Goal: Task Accomplishment & Management: Manage account settings

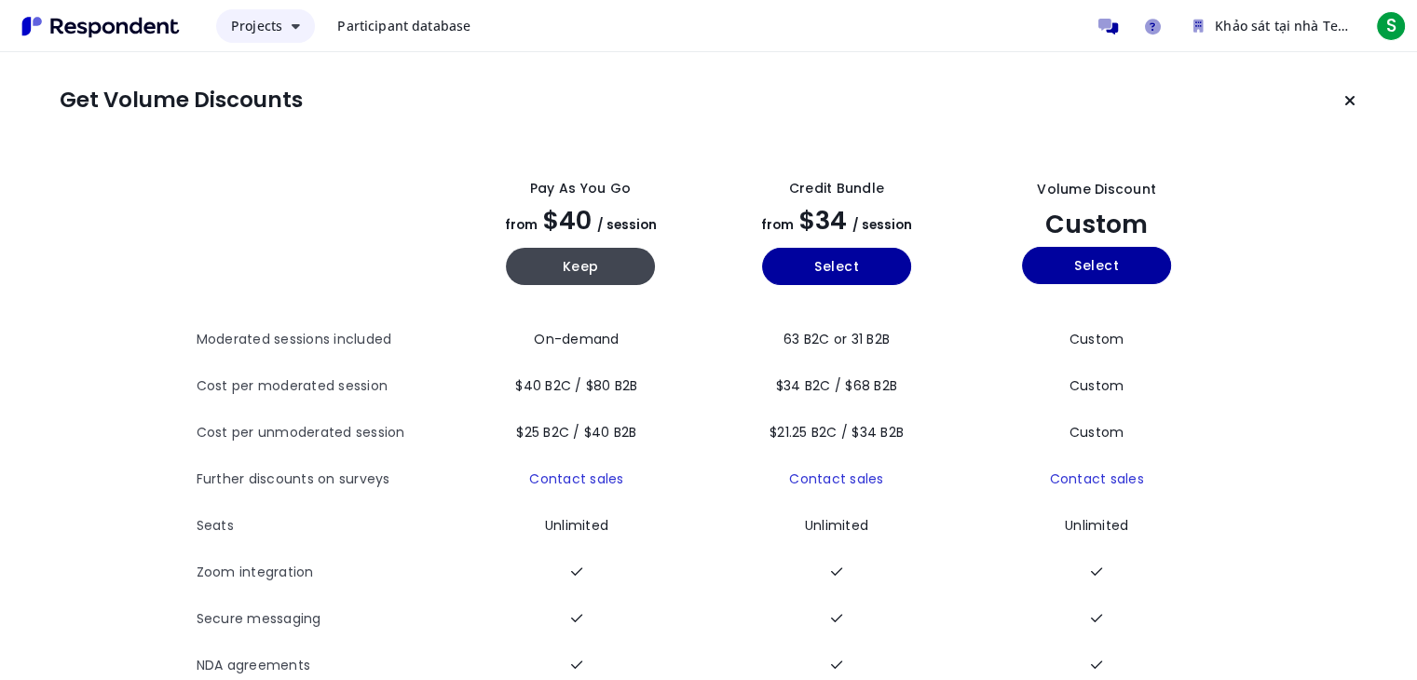
click at [294, 33] on button "Projects" at bounding box center [265, 26] width 99 height 34
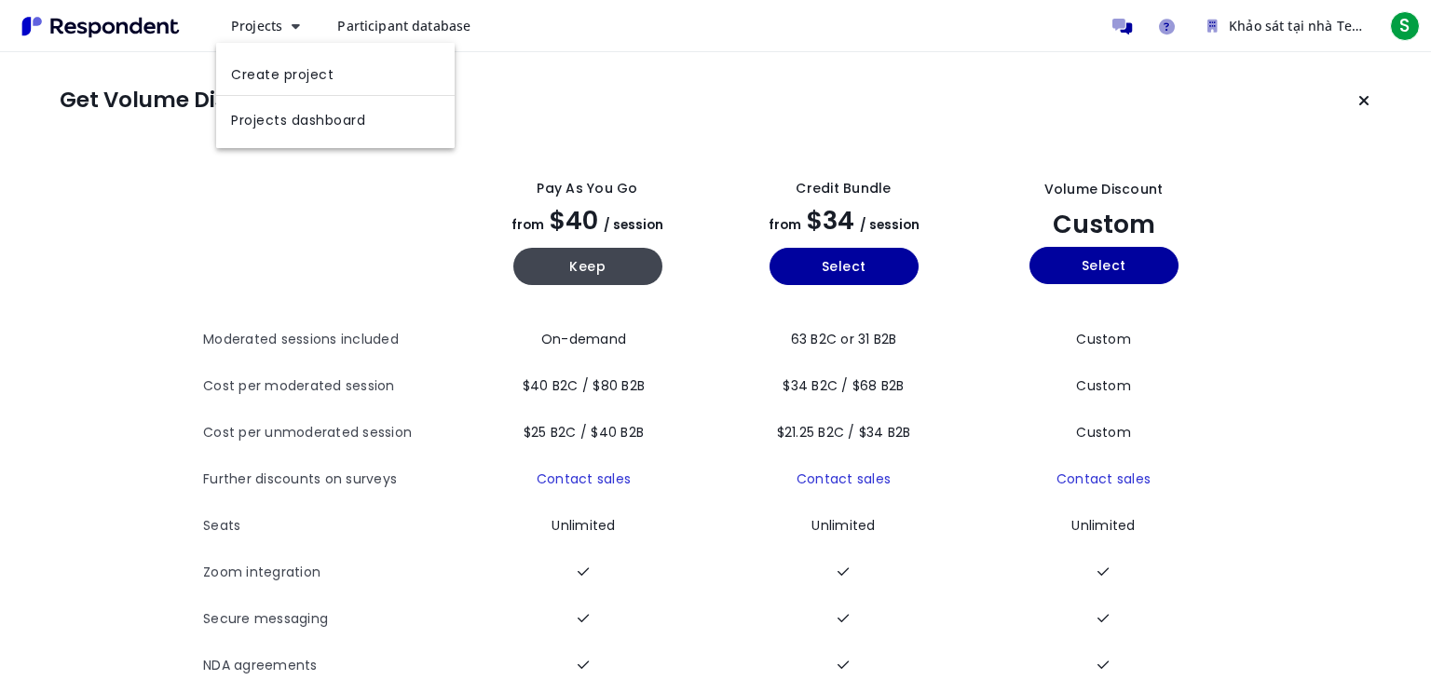
click at [407, 18] on md-backdrop at bounding box center [715, 339] width 1431 height 679
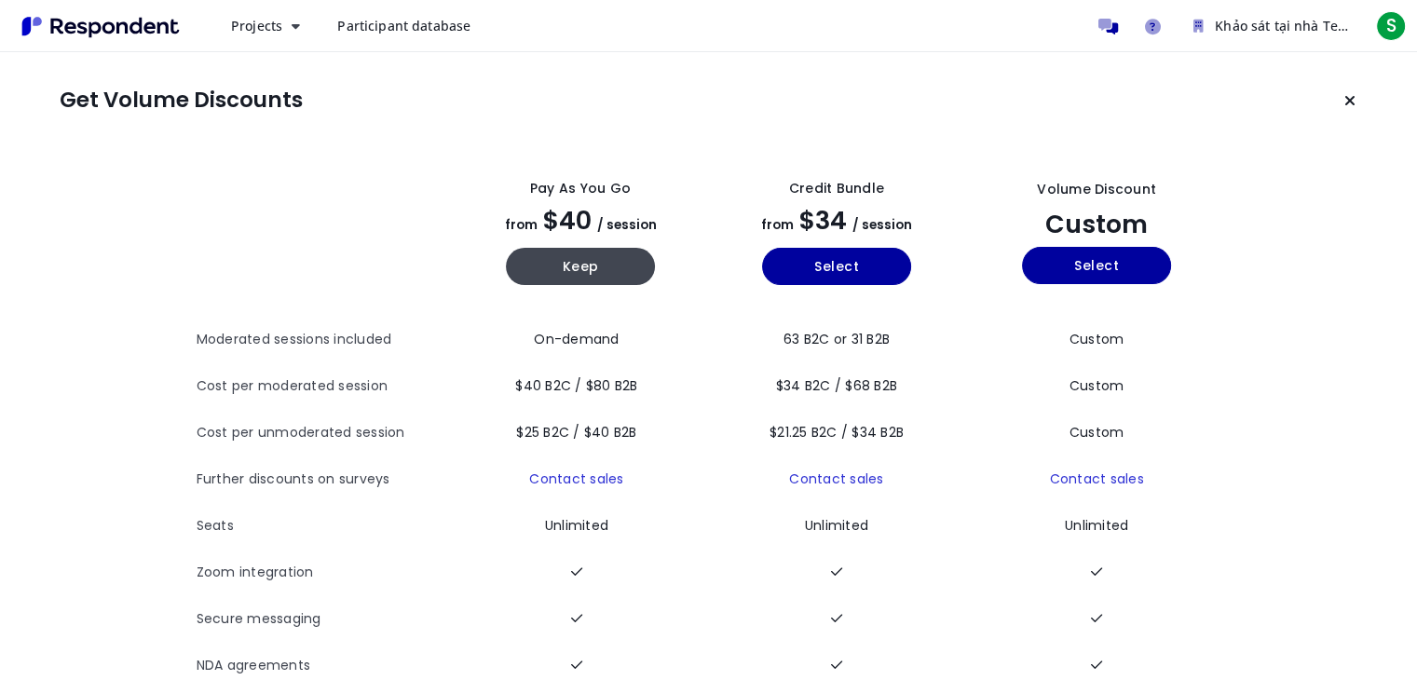
click at [397, 26] on span "Participant database" at bounding box center [403, 26] width 133 height 18
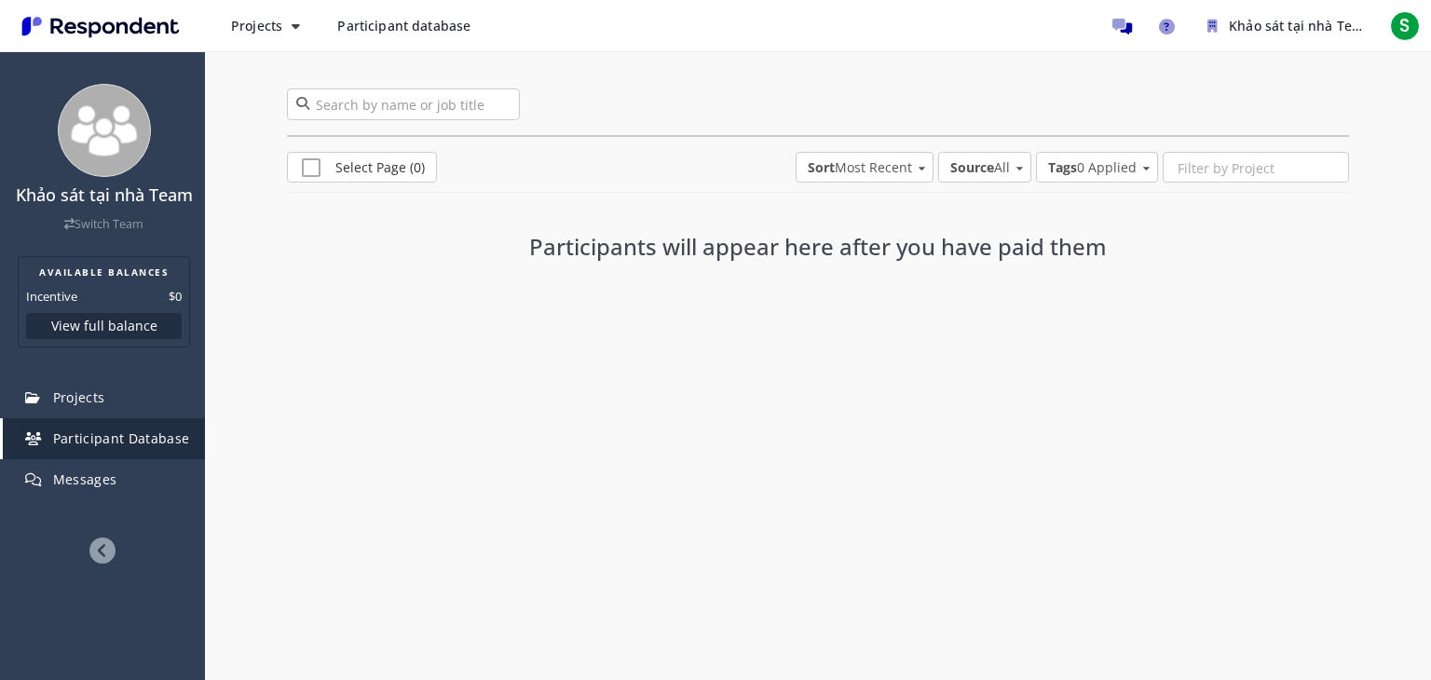
click at [116, 26] on img "Main navigation" at bounding box center [100, 26] width 171 height 31
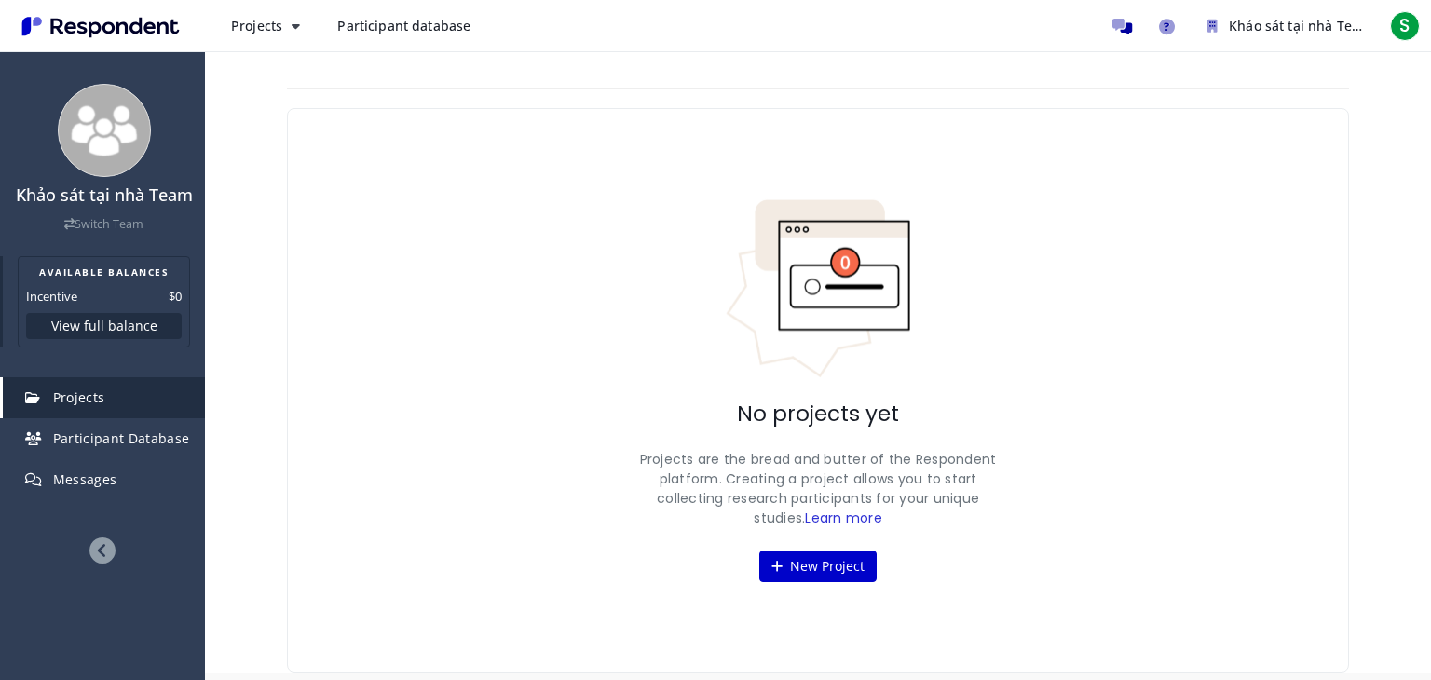
click at [100, 326] on button "View full balance" at bounding box center [104, 326] width 156 height 26
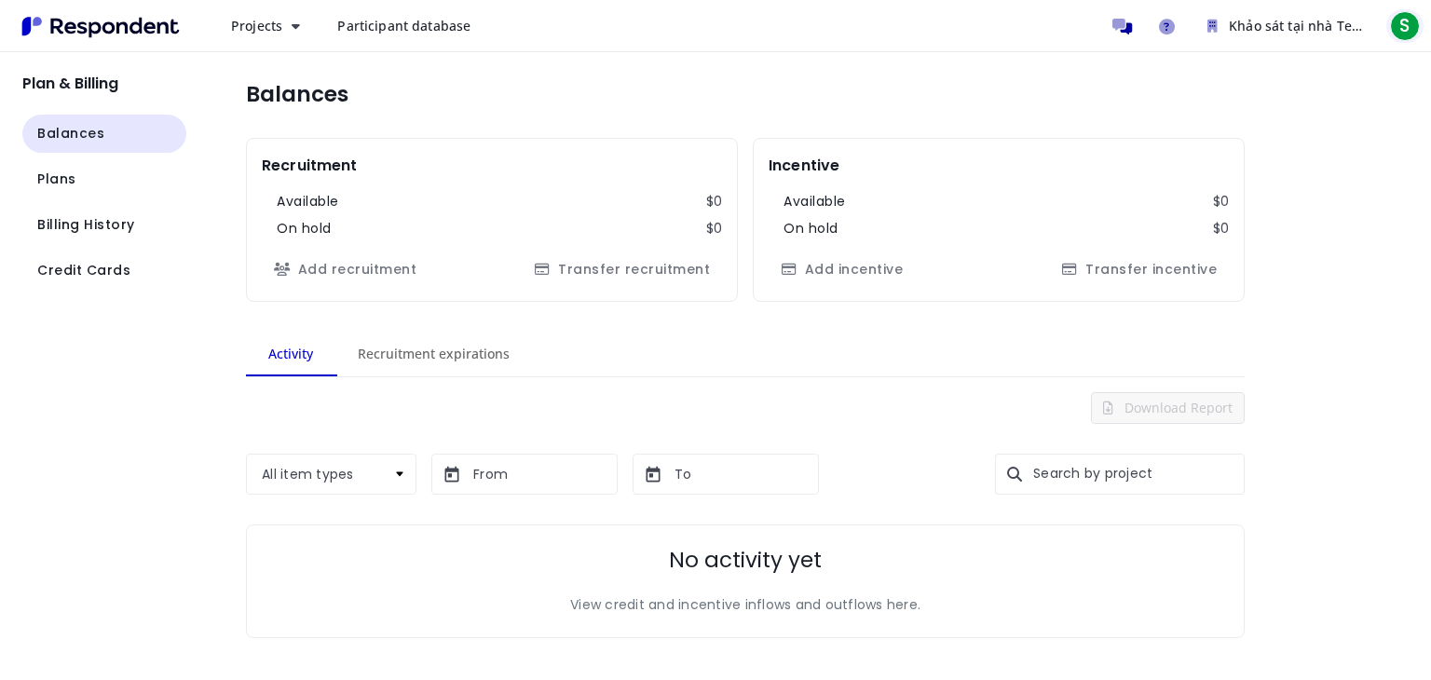
click at [1405, 16] on span "S" at bounding box center [1405, 26] width 30 height 30
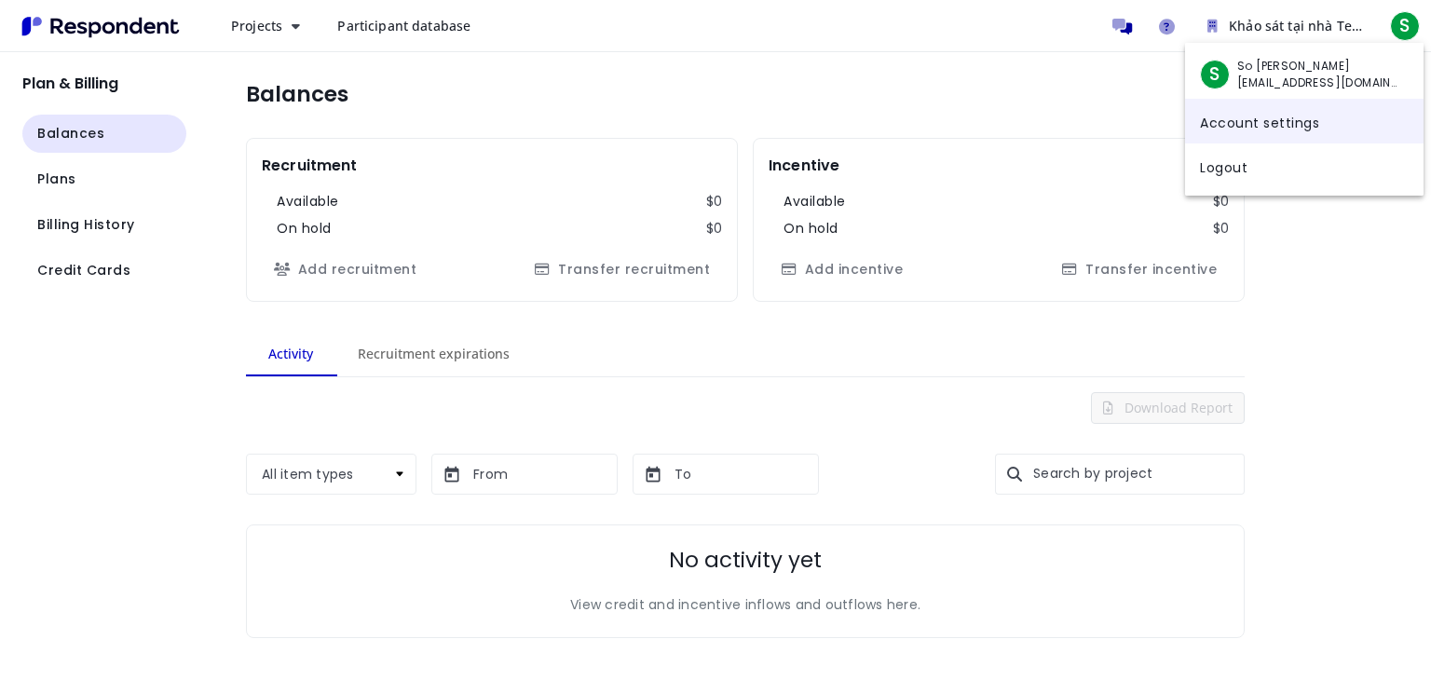
click at [1242, 123] on link "Account settings" at bounding box center [1304, 121] width 238 height 45
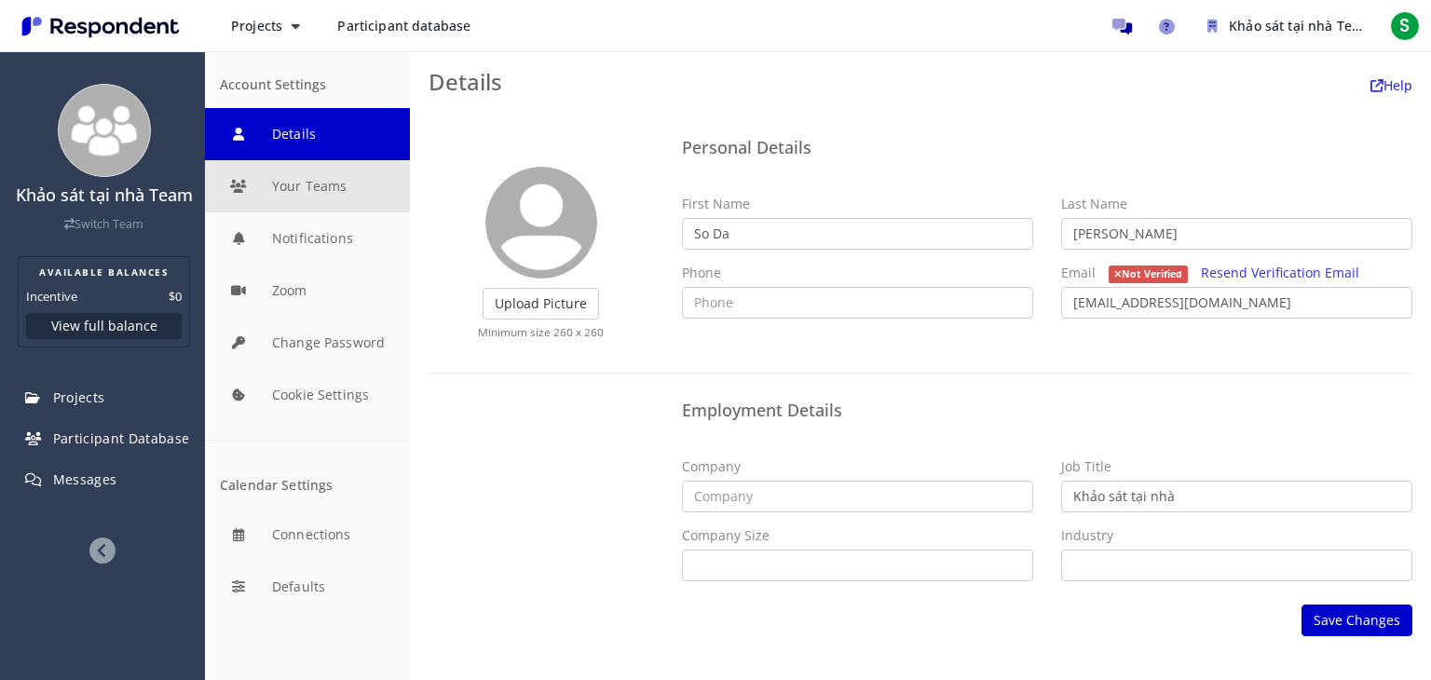
click at [361, 187] on button "Your Teams" at bounding box center [307, 186] width 205 height 52
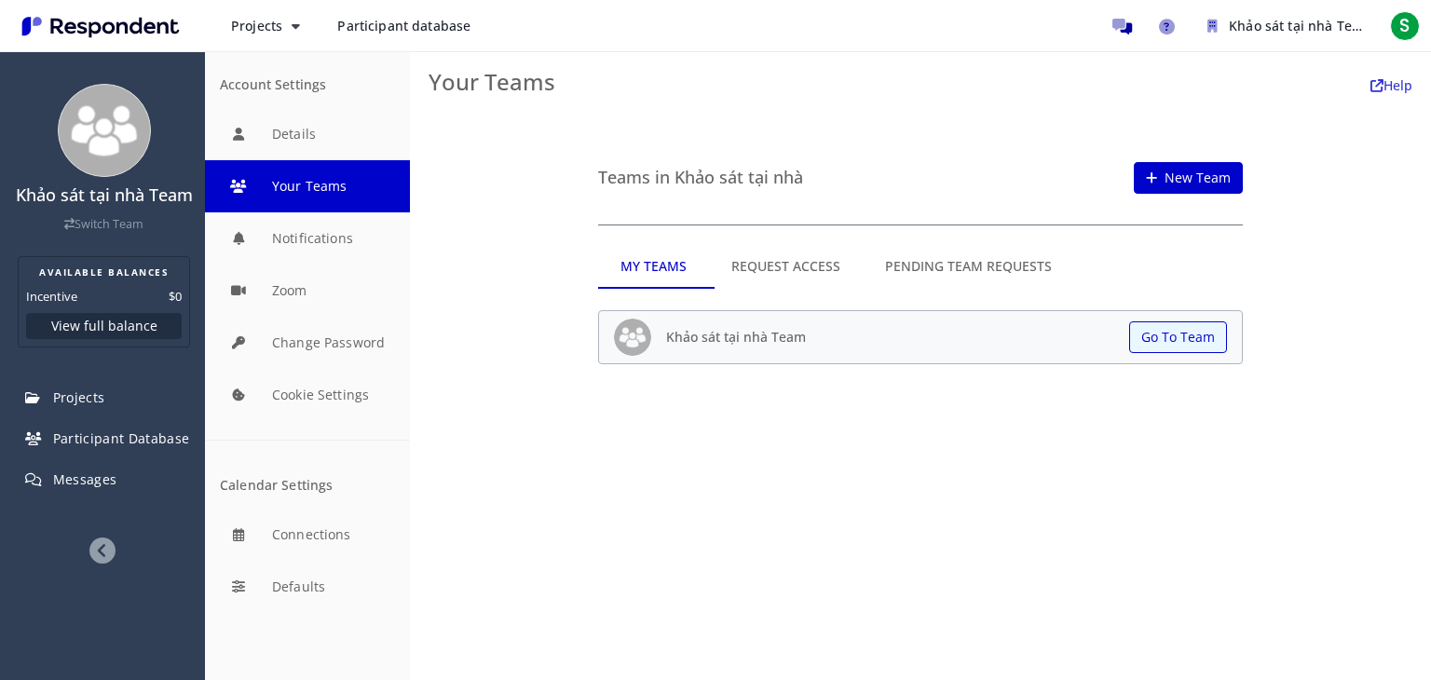
click at [789, 275] on md-tab-item "Request Access" at bounding box center [786, 266] width 154 height 45
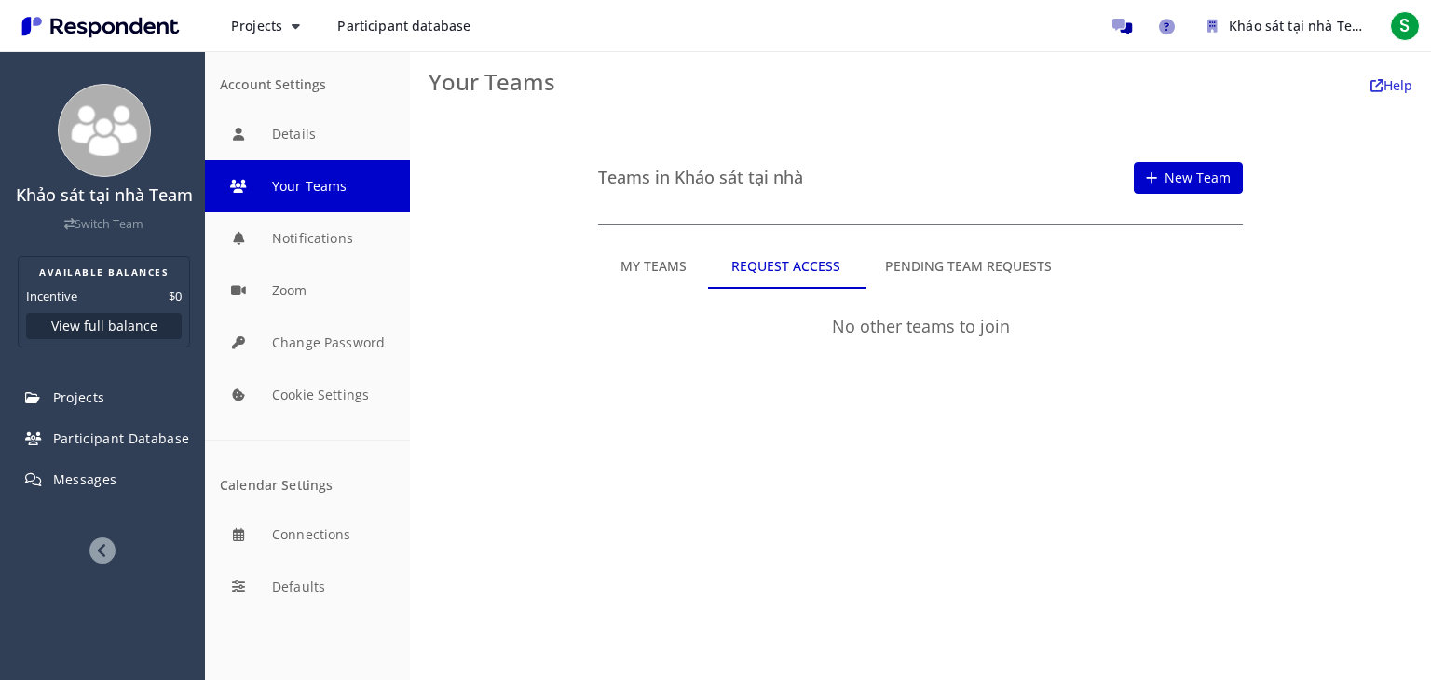
click at [880, 270] on md-tab-item "Pending Team Requests" at bounding box center [968, 266] width 211 height 45
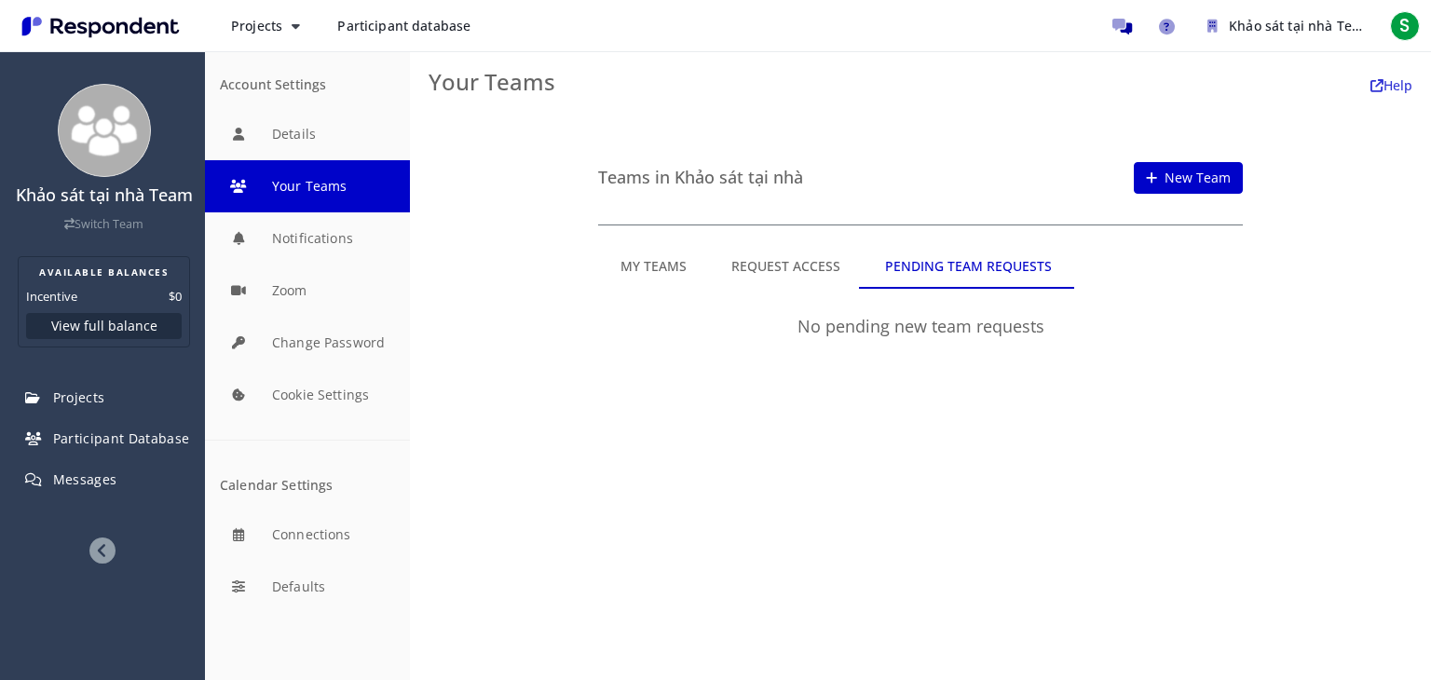
click at [638, 272] on md-tab-item "My Teams" at bounding box center [653, 266] width 111 height 45
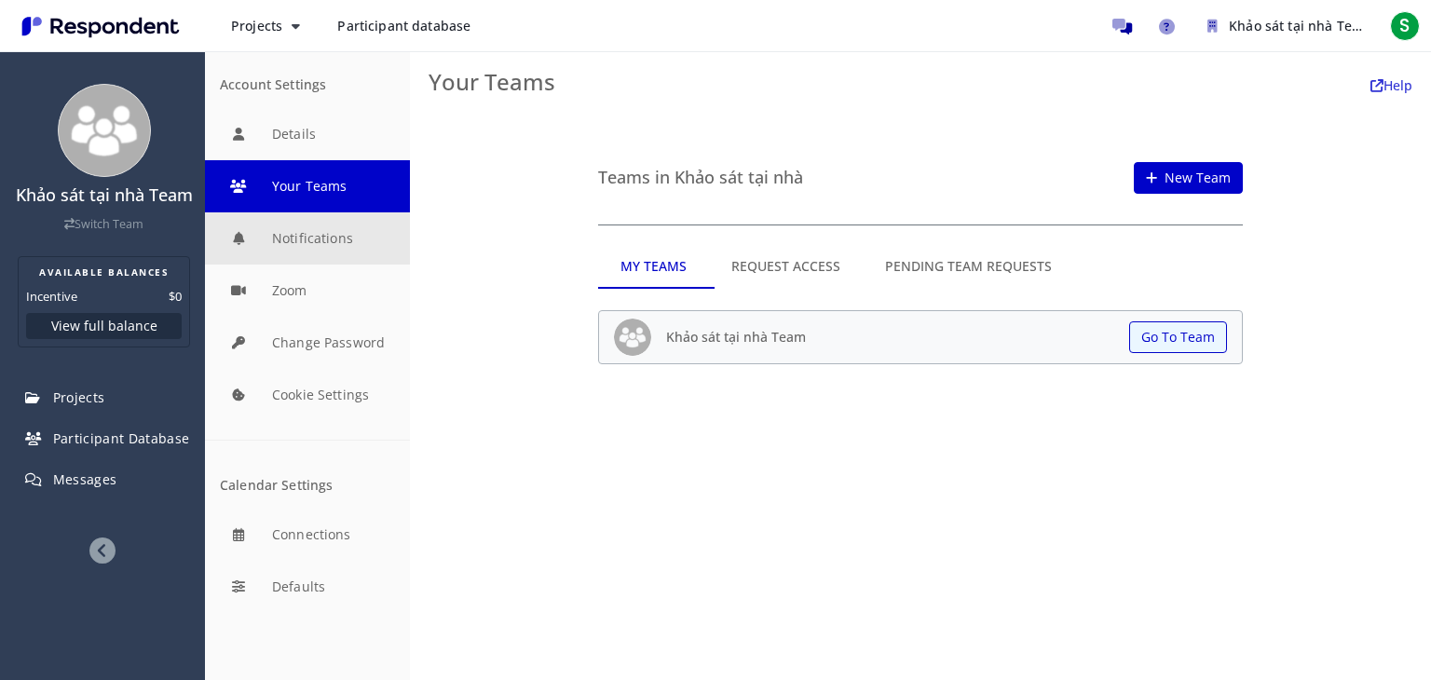
click at [296, 263] on button "Notifications" at bounding box center [307, 238] width 205 height 52
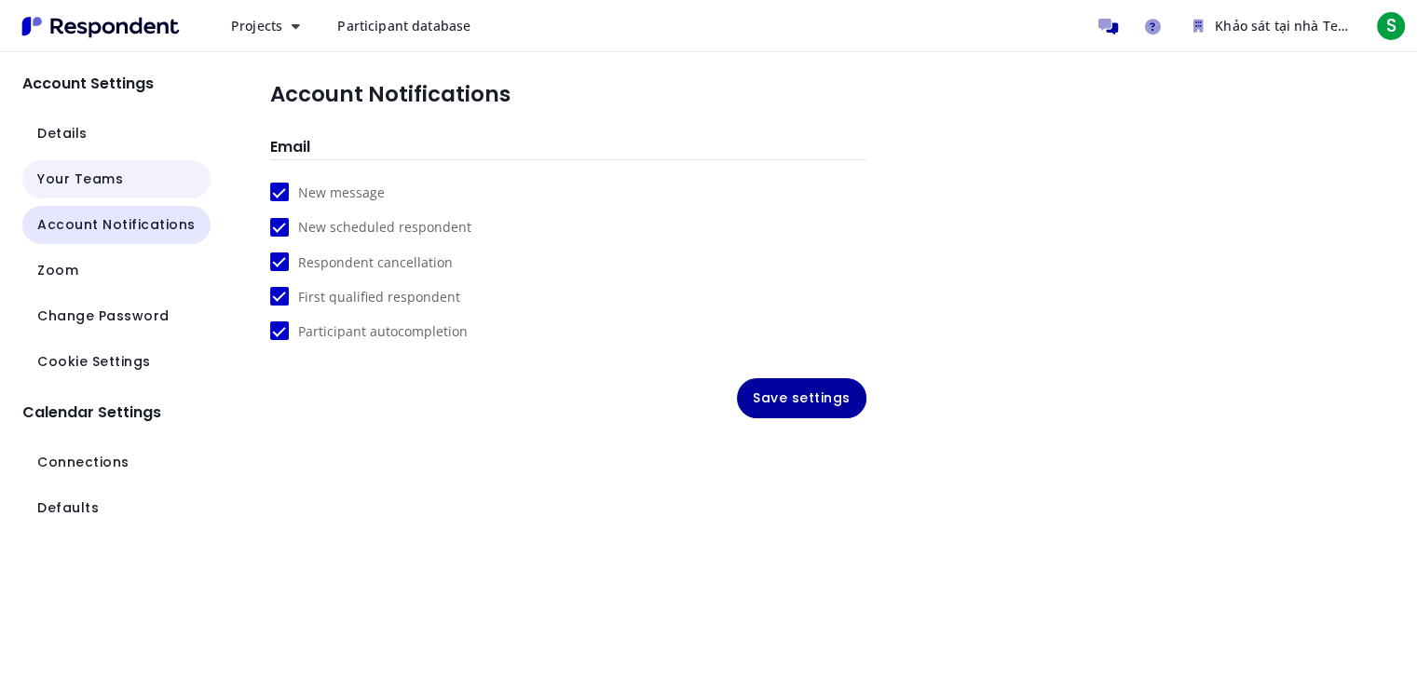
click at [69, 168] on button "Your Teams" at bounding box center [116, 179] width 188 height 38
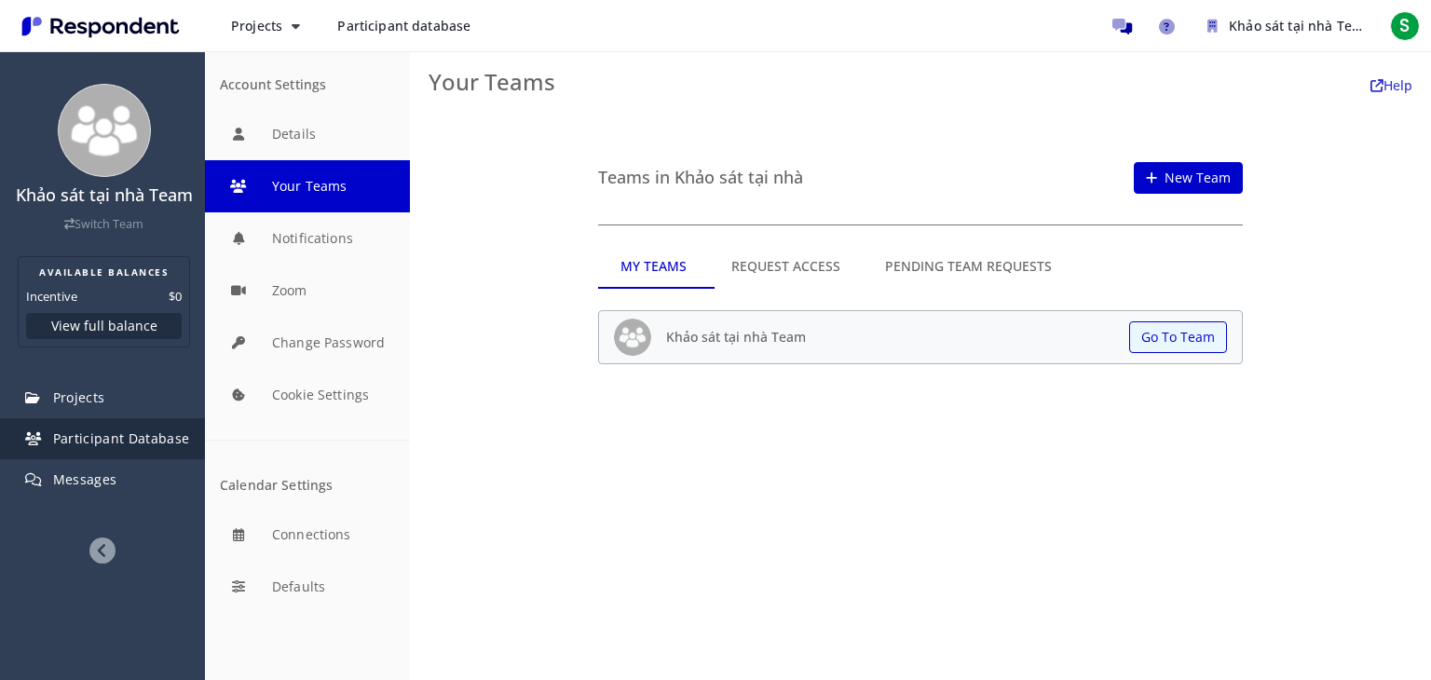
click at [148, 439] on span "Participant Database" at bounding box center [121, 438] width 137 height 18
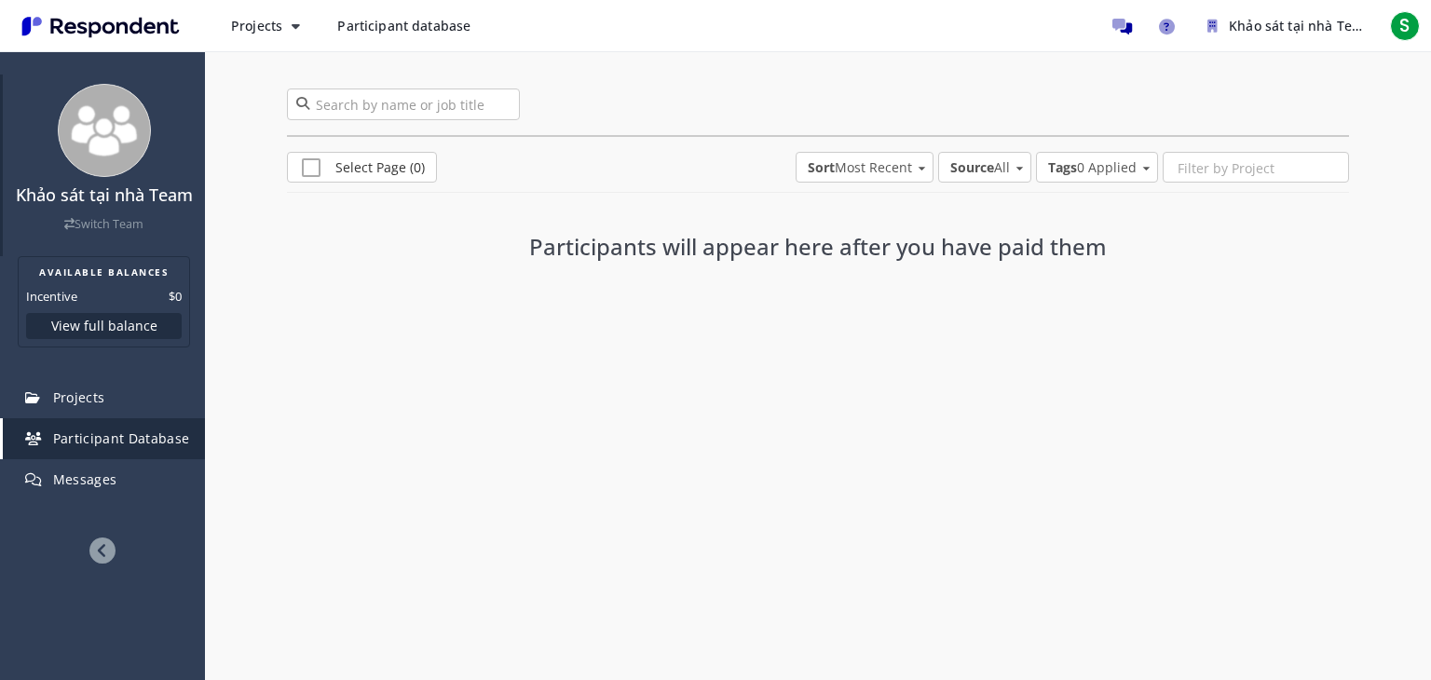
click at [127, 221] on link "Switch Team" at bounding box center [103, 224] width 79 height 16
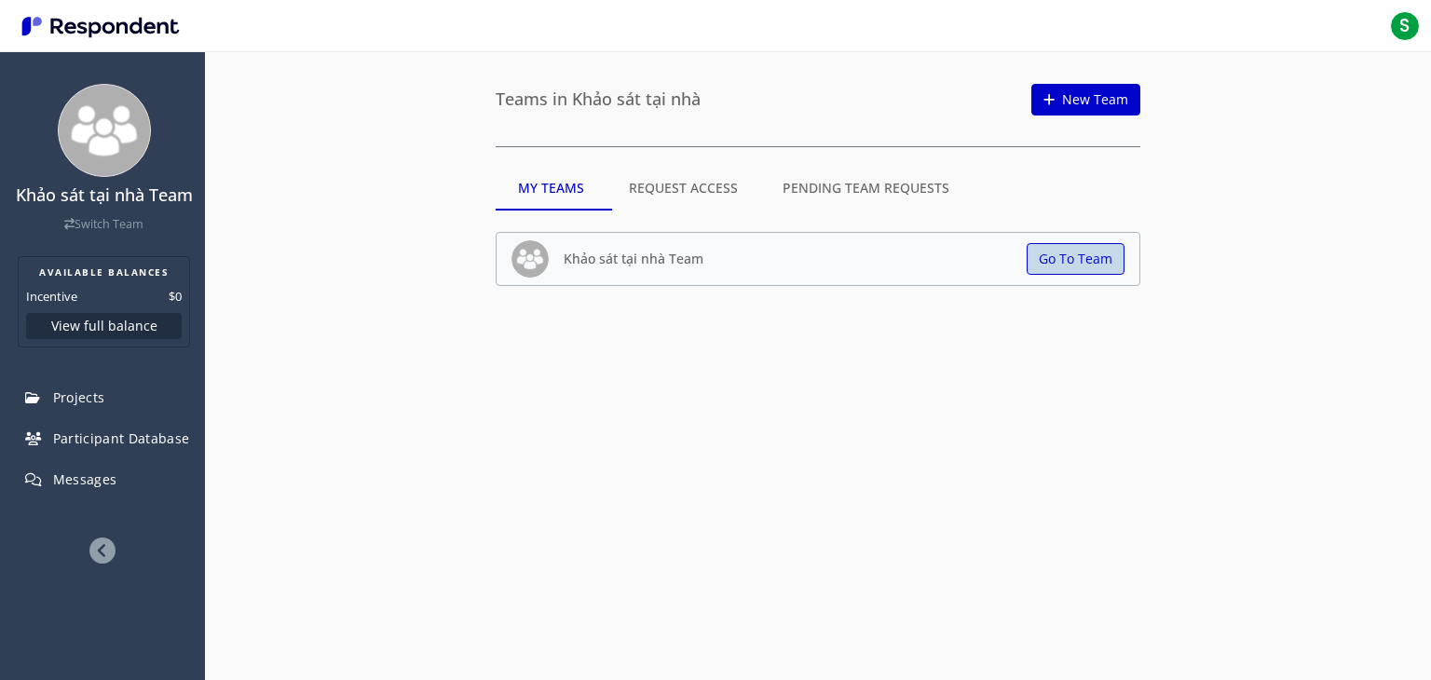
click at [1036, 272] on button "Go To Team" at bounding box center [1075, 259] width 98 height 32
click at [1092, 266] on button "Go To Team" at bounding box center [1075, 259] width 98 height 32
click at [700, 186] on md-tab-item "Request Access" at bounding box center [683, 188] width 154 height 45
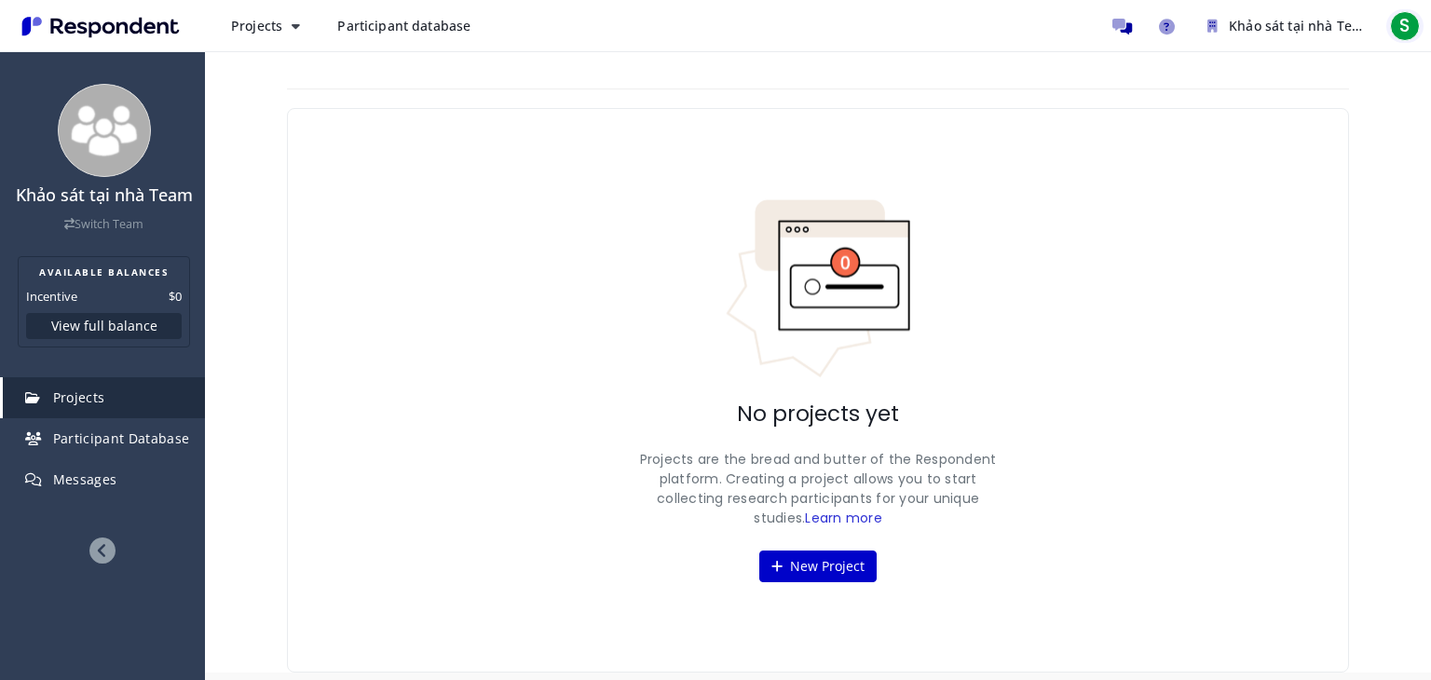
click at [1412, 23] on span "S" at bounding box center [1405, 26] width 30 height 30
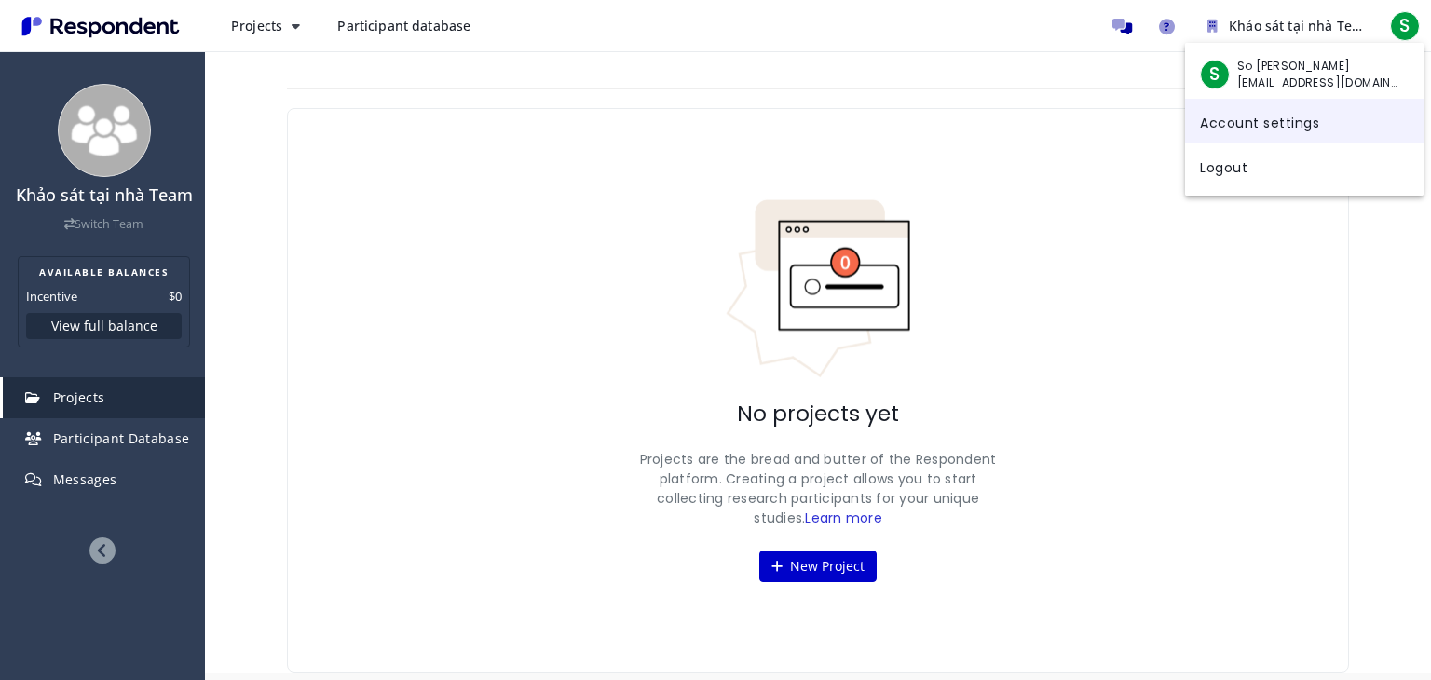
click at [1240, 131] on link "Account settings" at bounding box center [1304, 121] width 238 height 45
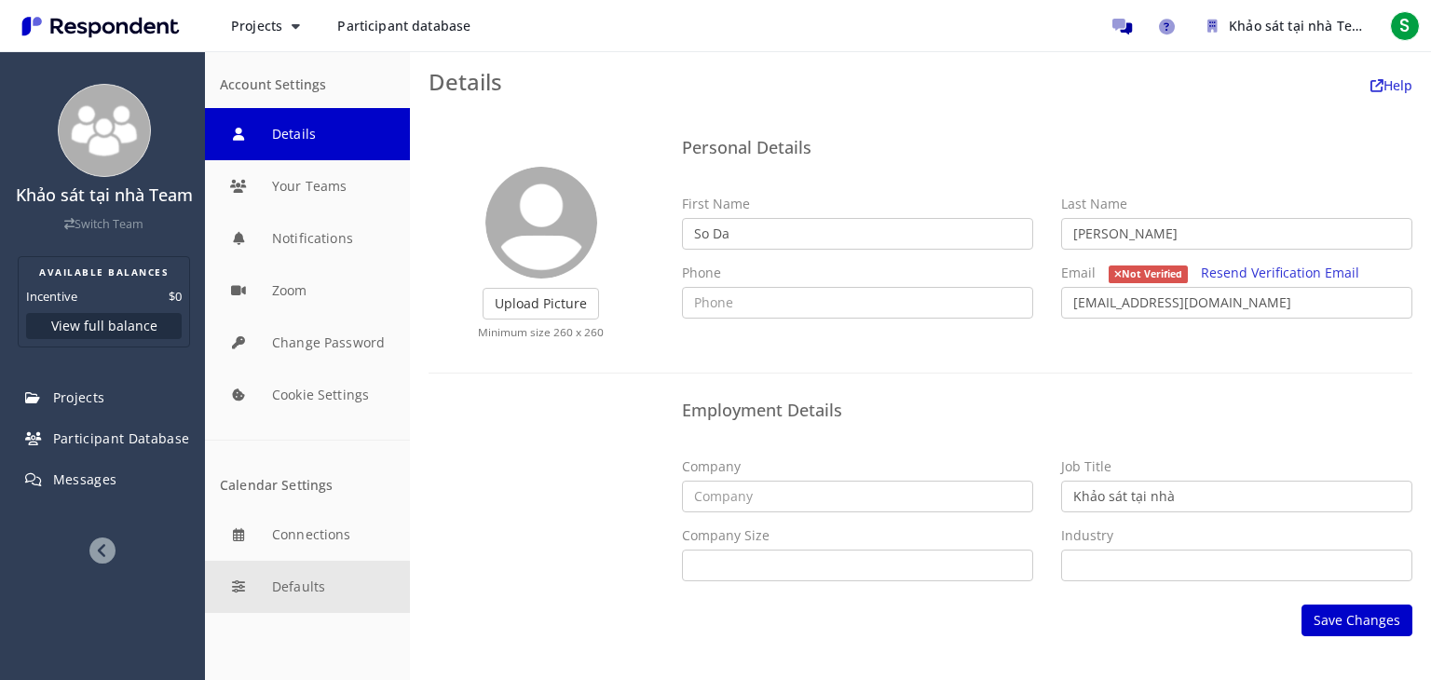
click at [313, 594] on button "Defaults" at bounding box center [307, 587] width 205 height 52
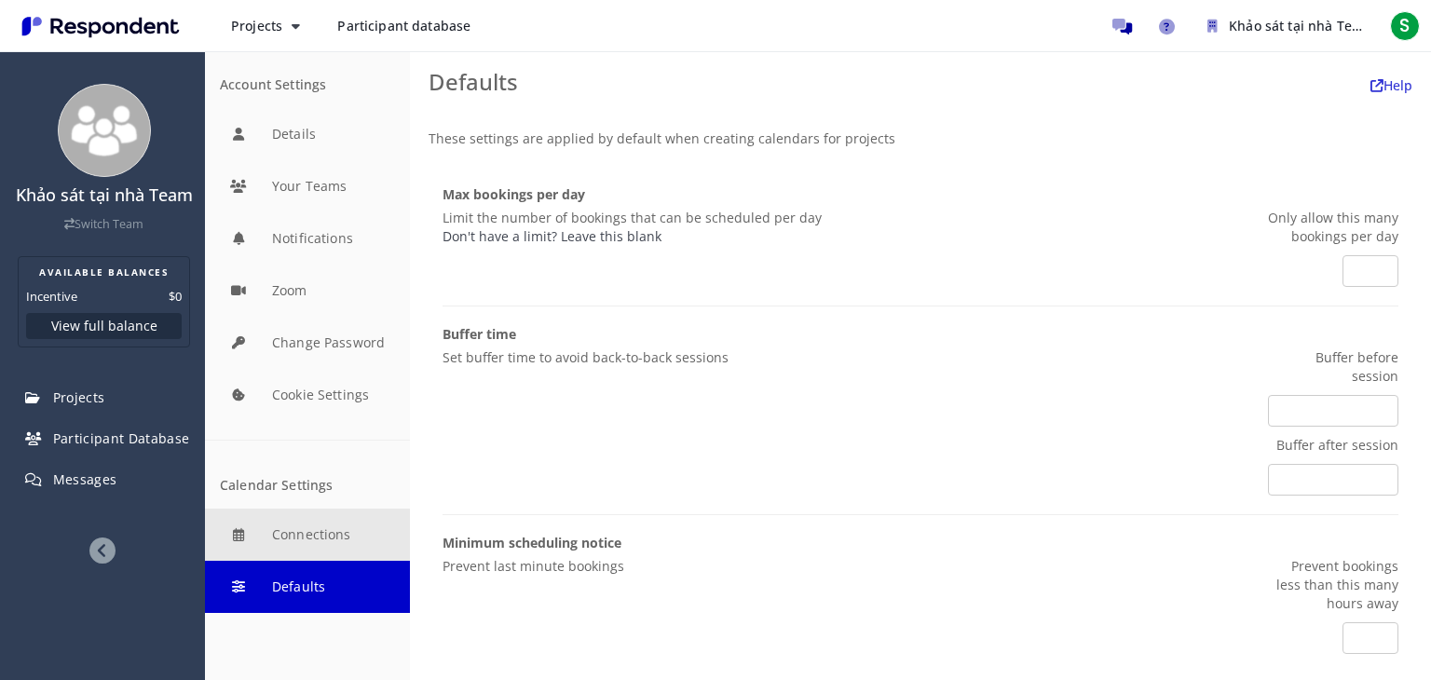
click at [307, 529] on button "Connections" at bounding box center [307, 535] width 205 height 52
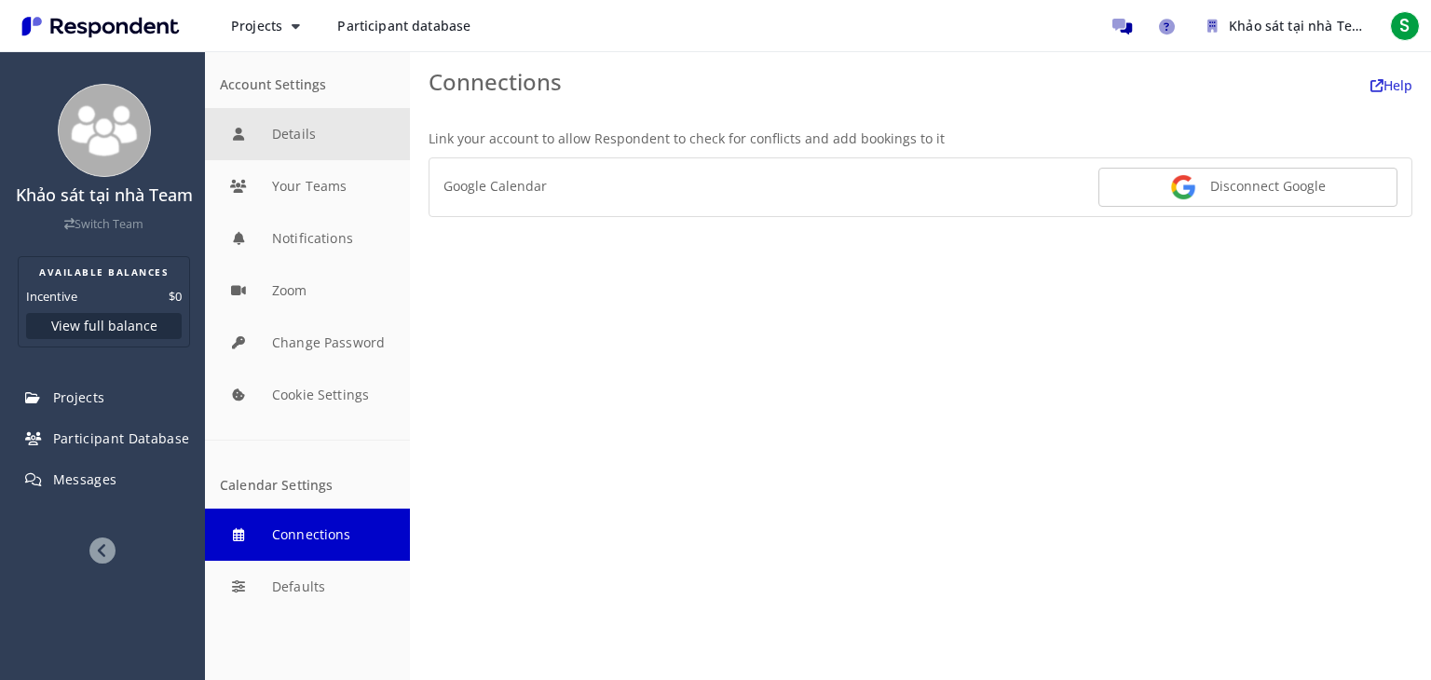
click at [324, 144] on button "Details" at bounding box center [307, 134] width 205 height 52
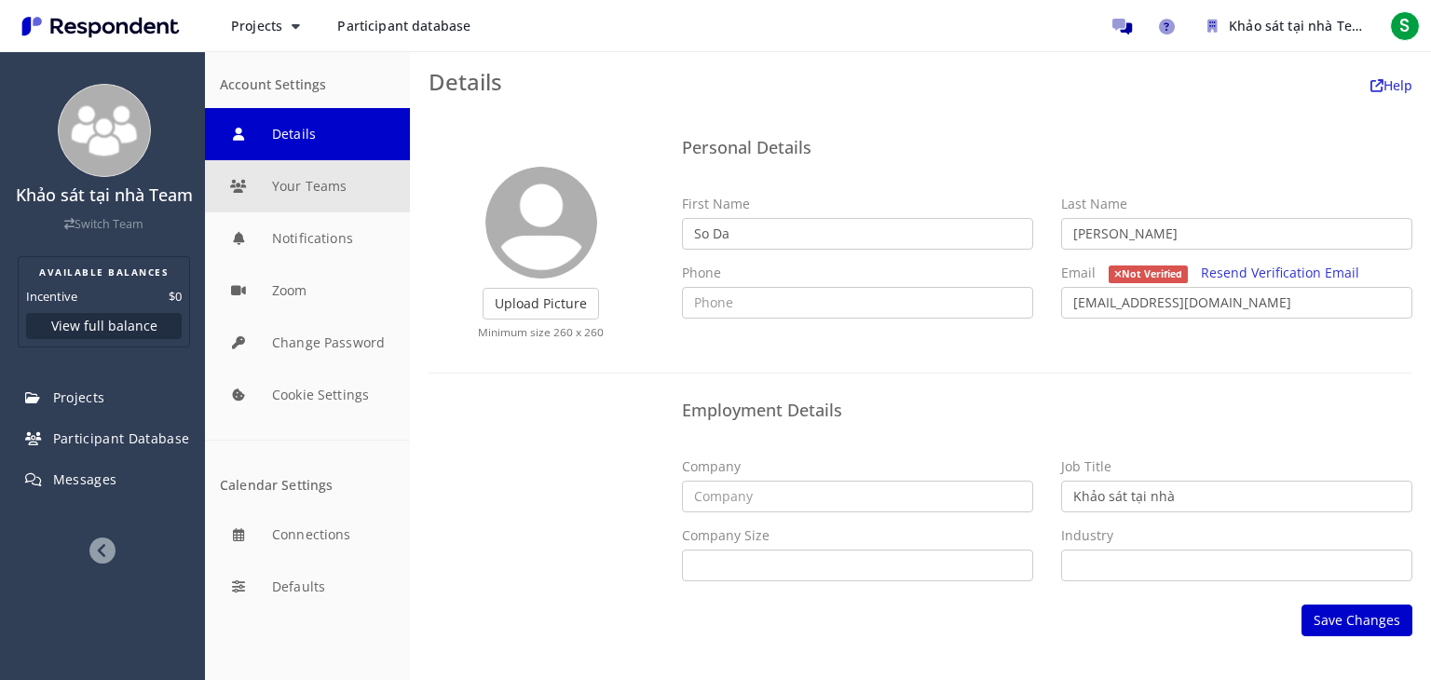
click at [302, 184] on button "Your Teams" at bounding box center [307, 186] width 205 height 52
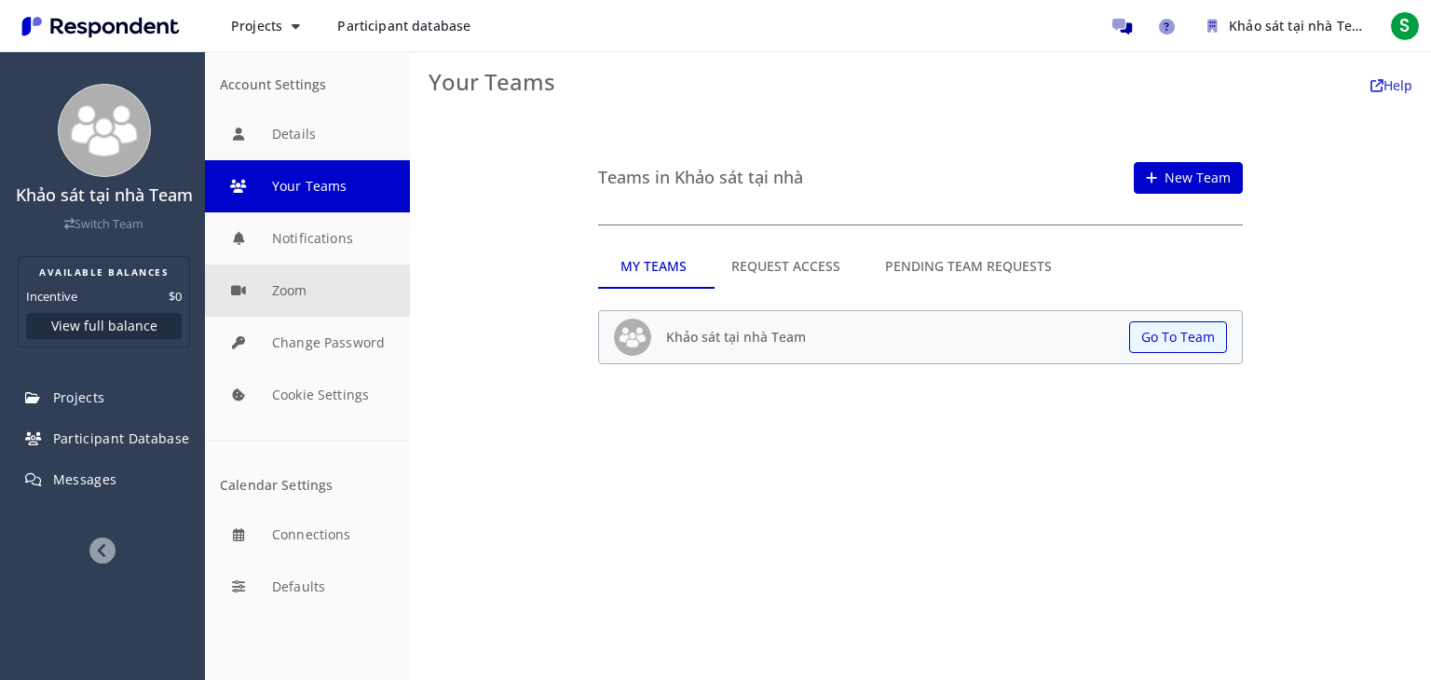
click at [305, 278] on button "Zoom" at bounding box center [307, 291] width 205 height 52
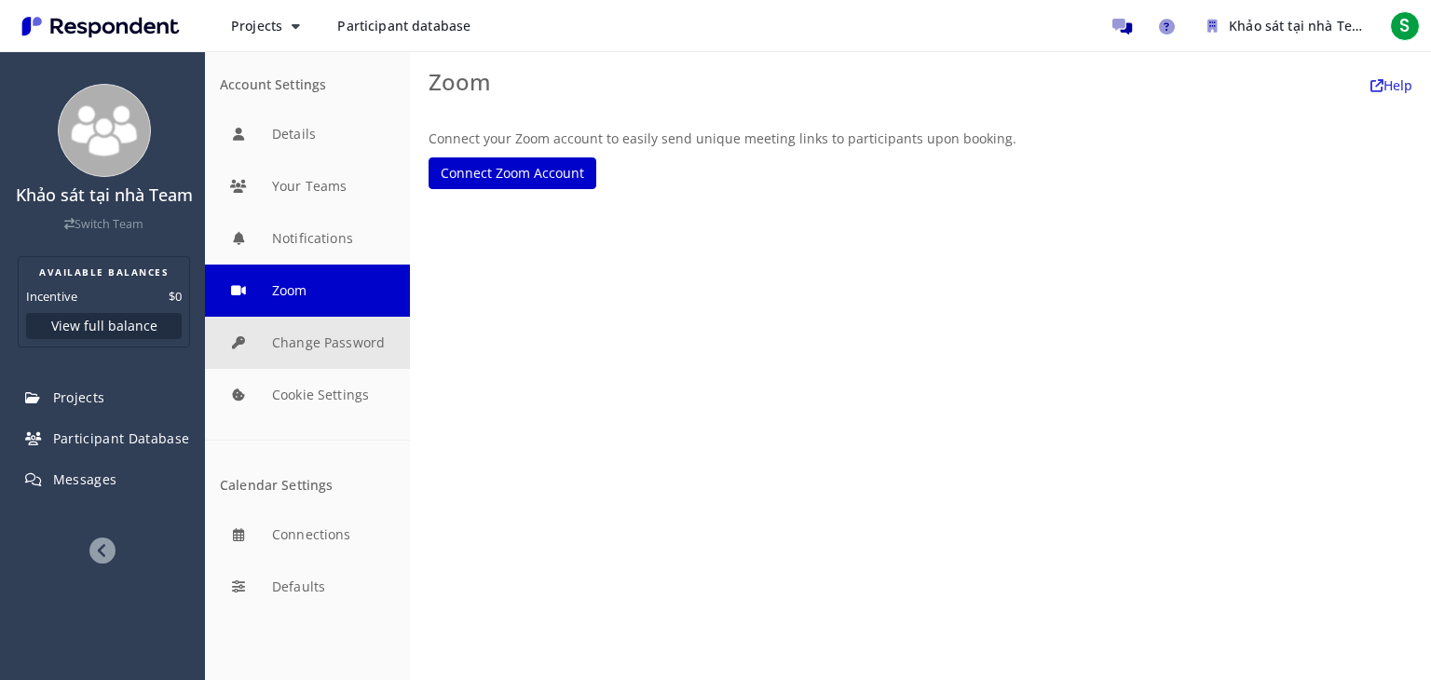
click at [325, 352] on button "Change Password" at bounding box center [307, 343] width 205 height 52
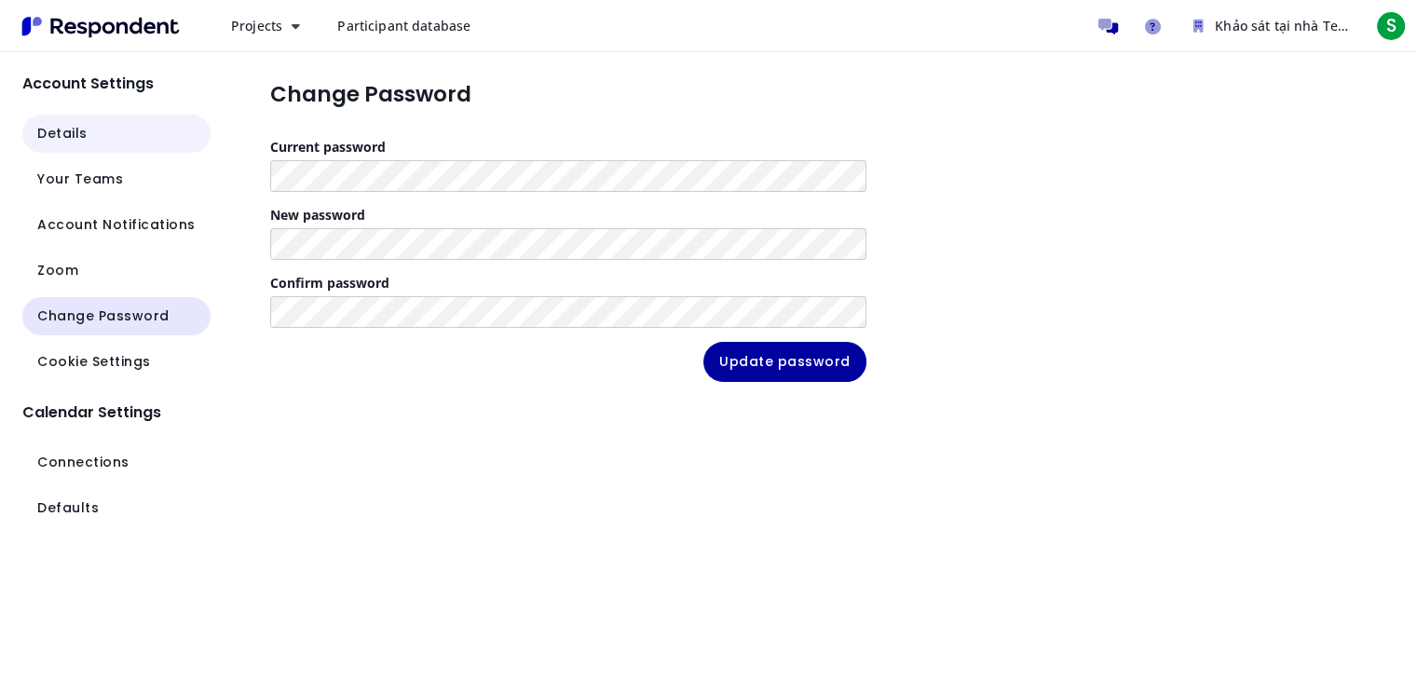
click at [61, 116] on button "Details" at bounding box center [116, 134] width 188 height 38
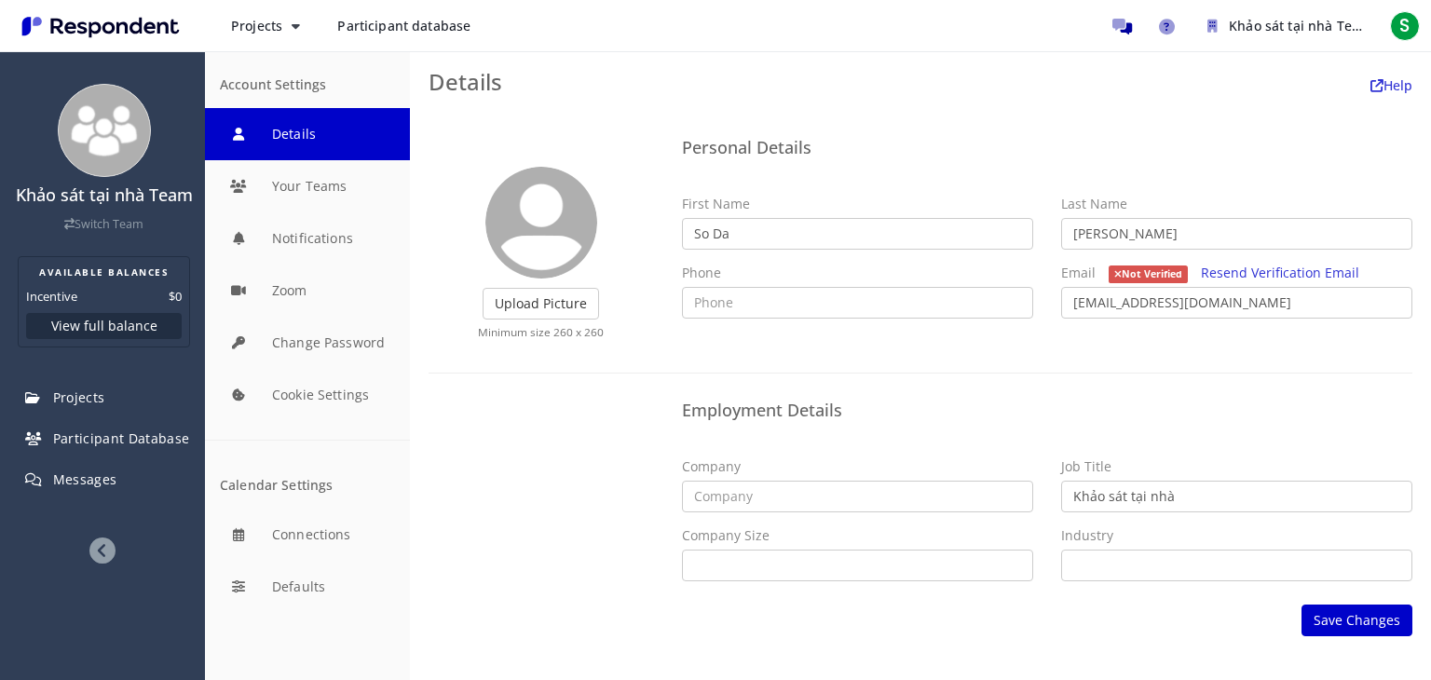
click at [360, 30] on span "Participant database" at bounding box center [403, 26] width 133 height 18
click at [285, 30] on button "Projects" at bounding box center [265, 26] width 99 height 34
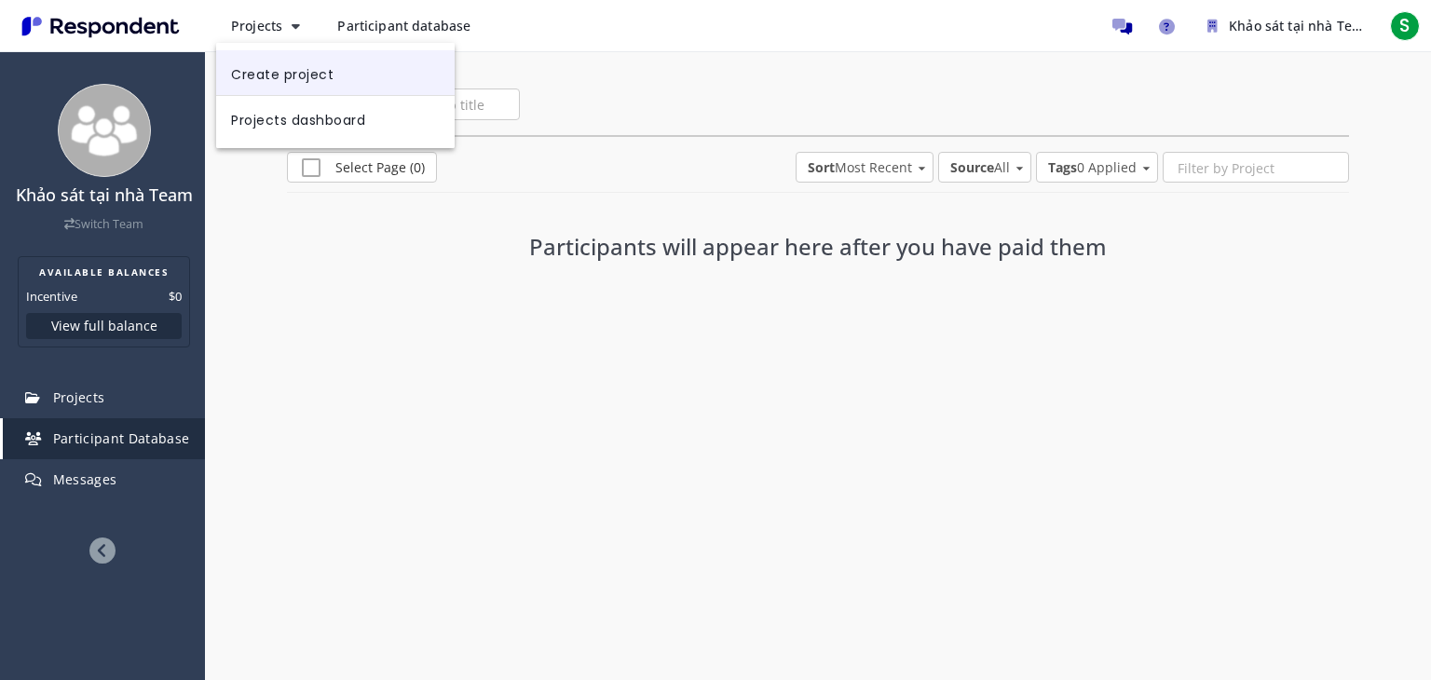
click at [350, 85] on link "Create project" at bounding box center [335, 72] width 238 height 45
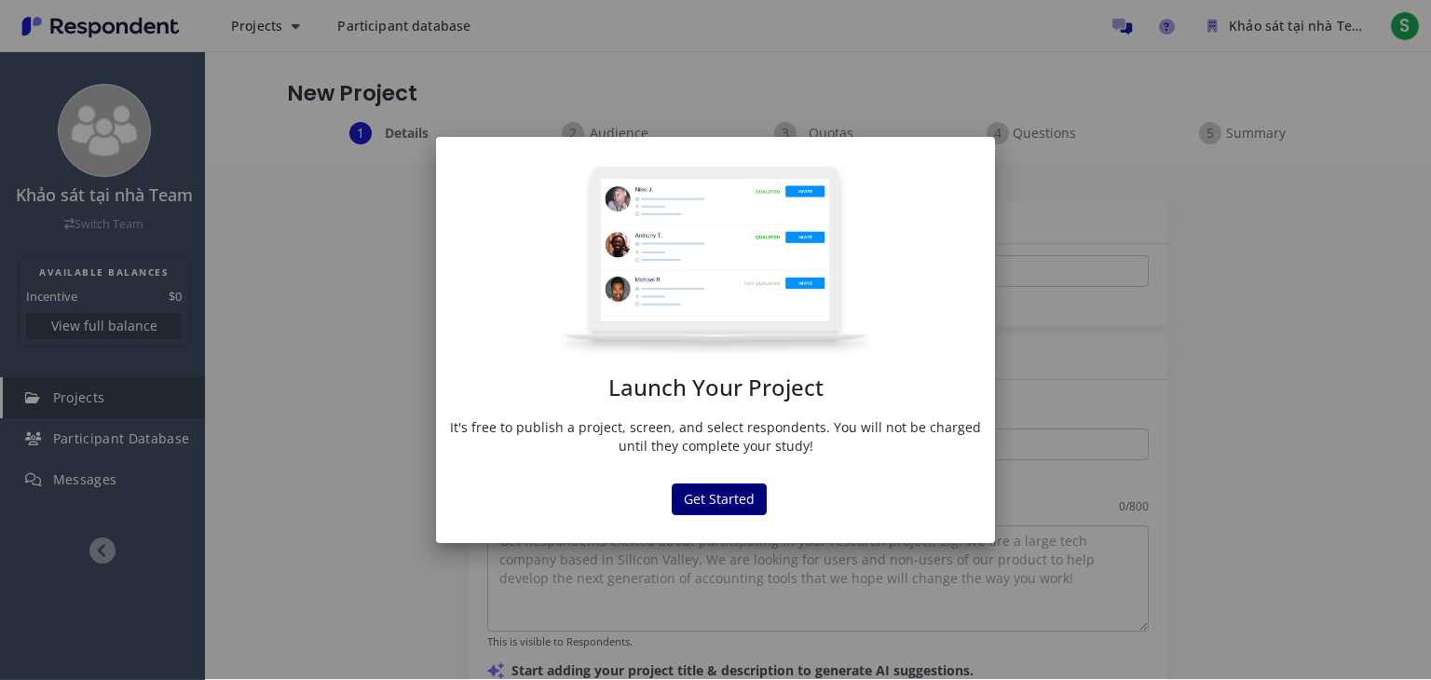
click at [700, 508] on button "Get Started" at bounding box center [719, 499] width 95 height 32
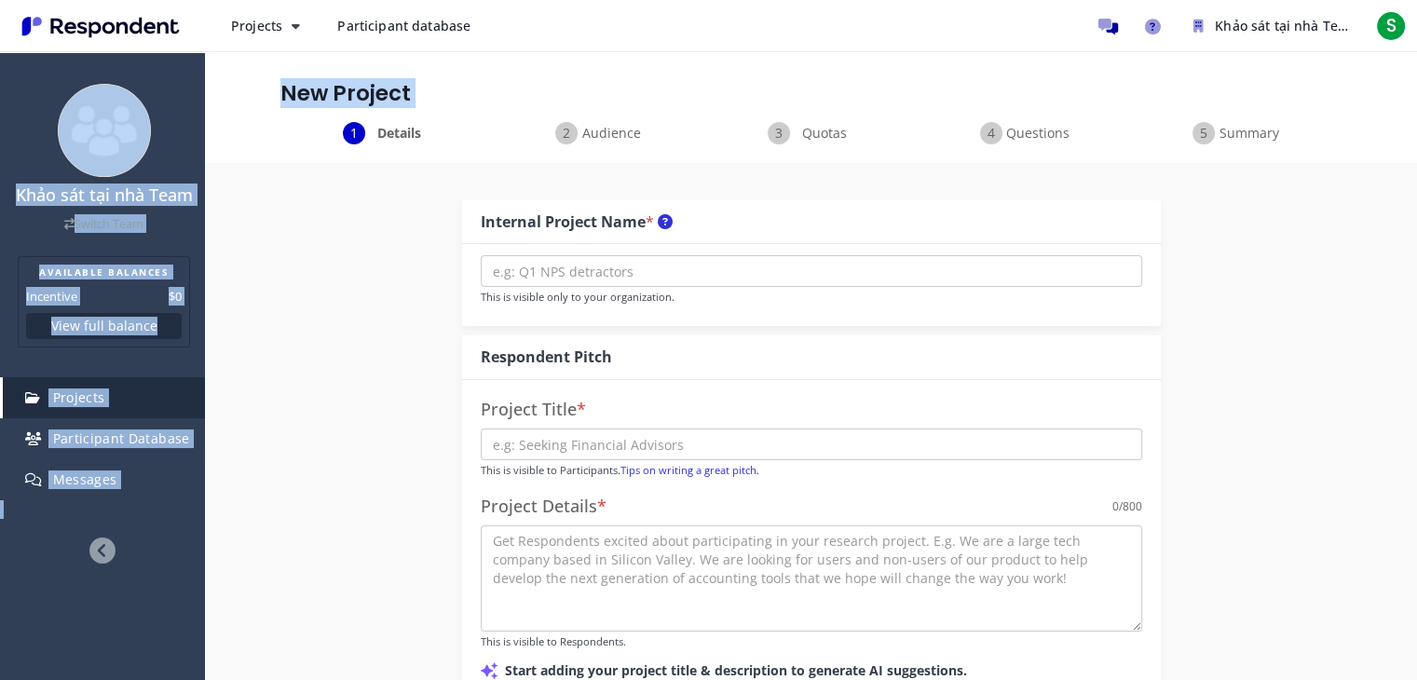
drag, startPoint x: 1408, startPoint y: 128, endPoint x: 1388, endPoint y: -14, distance: 143.1
click at [1388, 0] on html "Projects Participant database Khảo sát tại nhà Team Available Balances Incentiv…" at bounding box center [708, 340] width 1417 height 680
click at [1233, 33] on span "Khảo sát tại nhà Team" at bounding box center [1286, 26] width 143 height 18
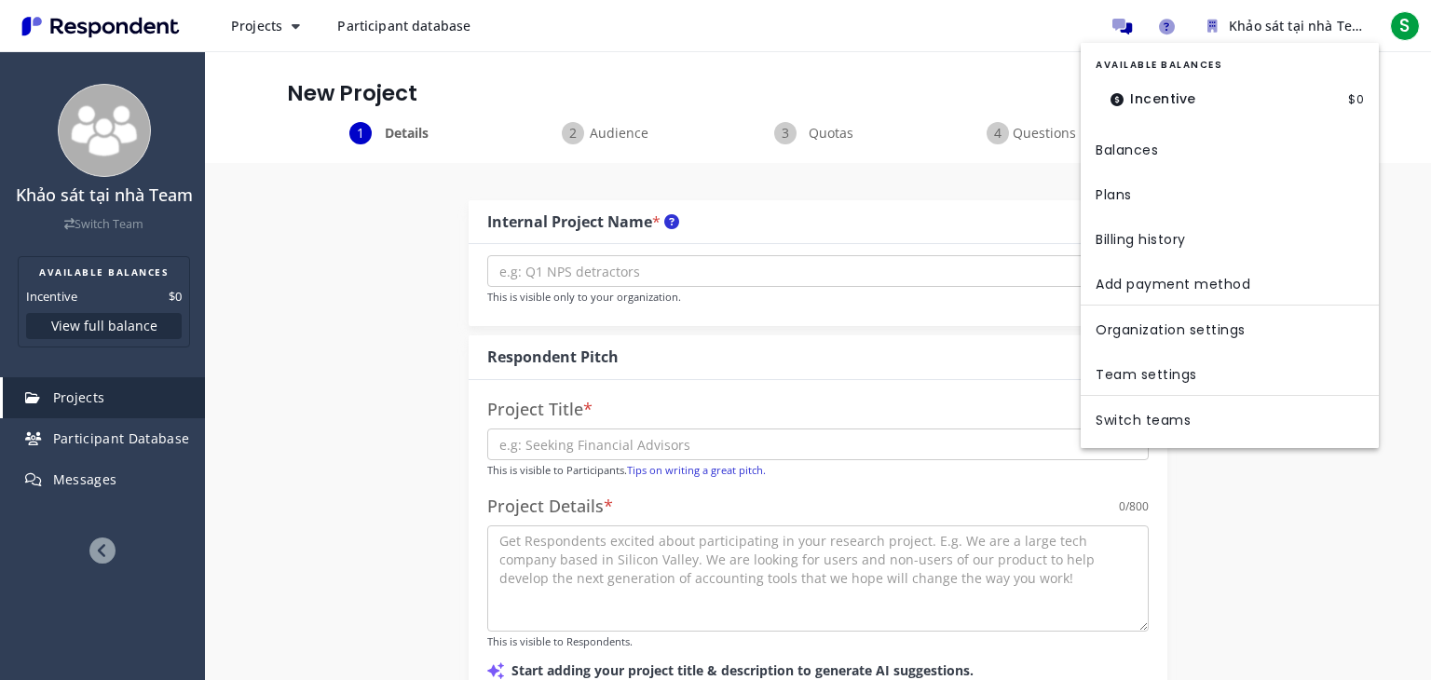
click at [1405, 37] on md-backdrop at bounding box center [715, 339] width 1431 height 679
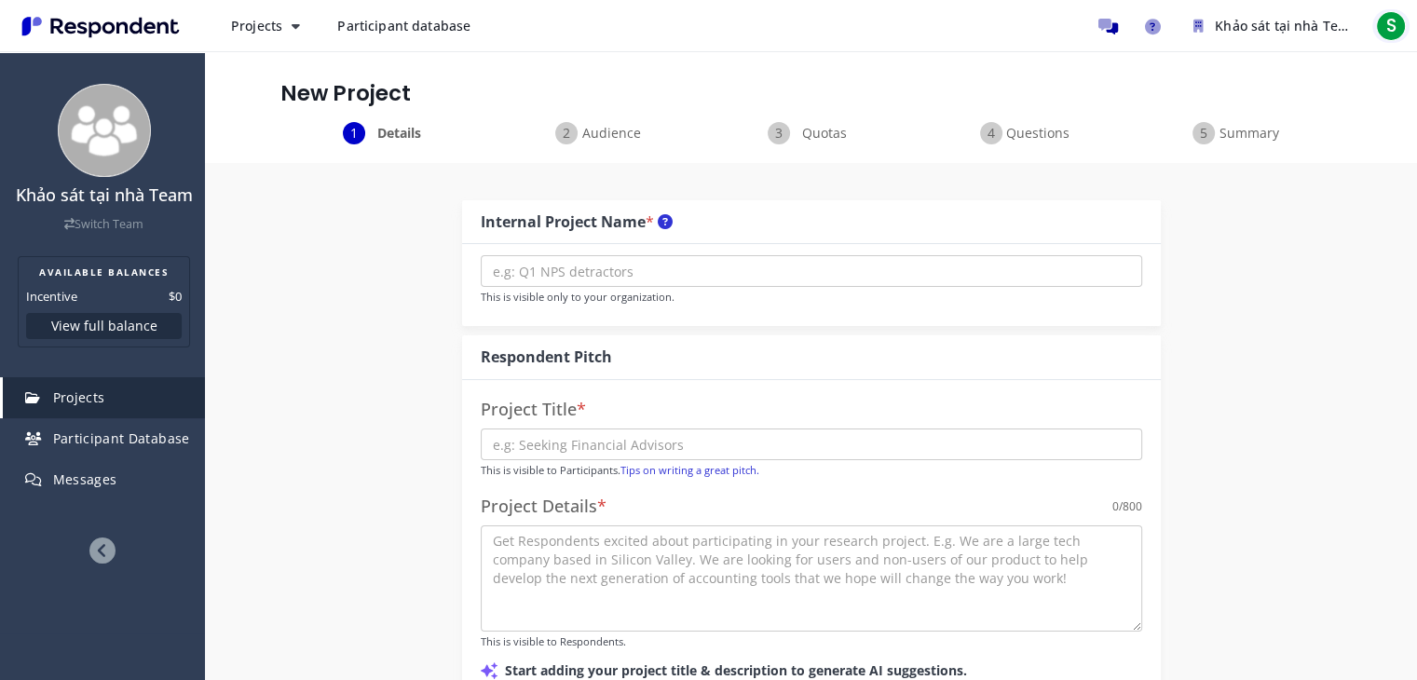
click at [1392, 23] on span "S" at bounding box center [1391, 26] width 30 height 30
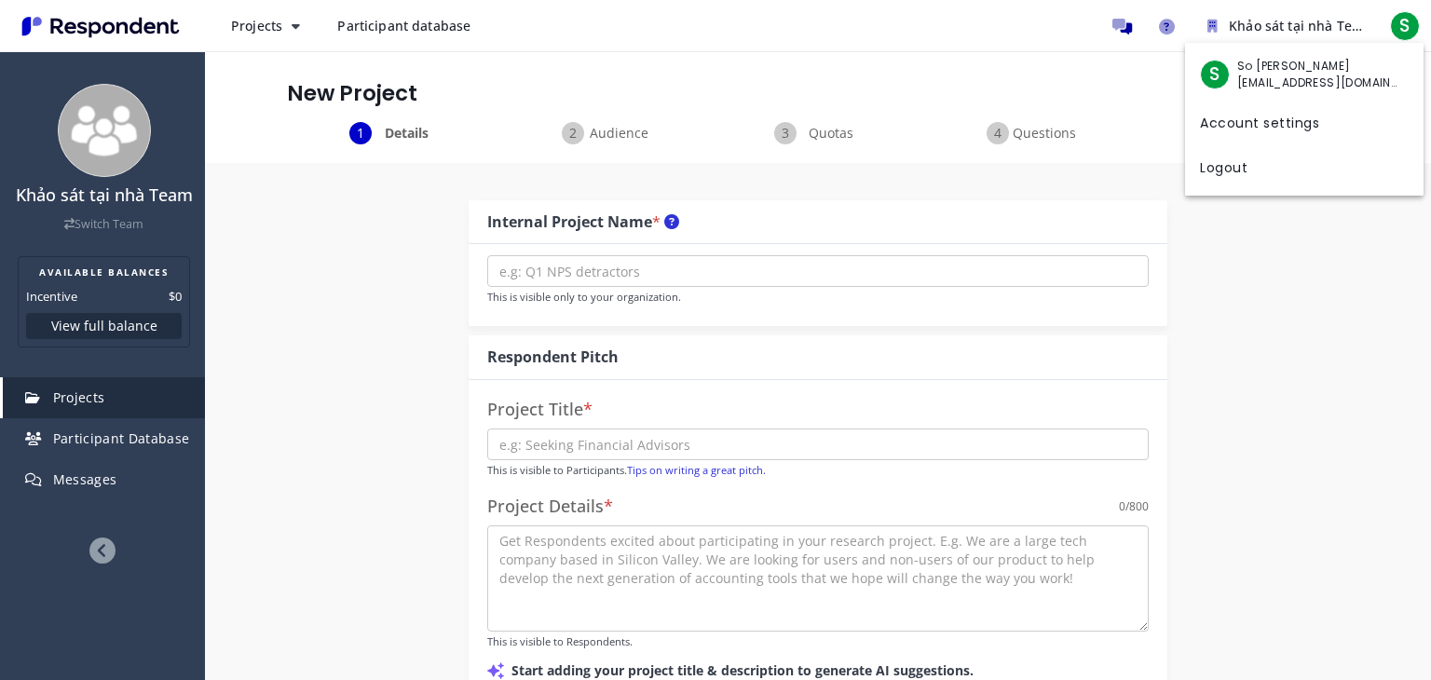
click at [1278, 70] on span "So [PERSON_NAME]" at bounding box center [1318, 66] width 163 height 17
click at [1214, 128] on link "Account settings" at bounding box center [1304, 121] width 238 height 45
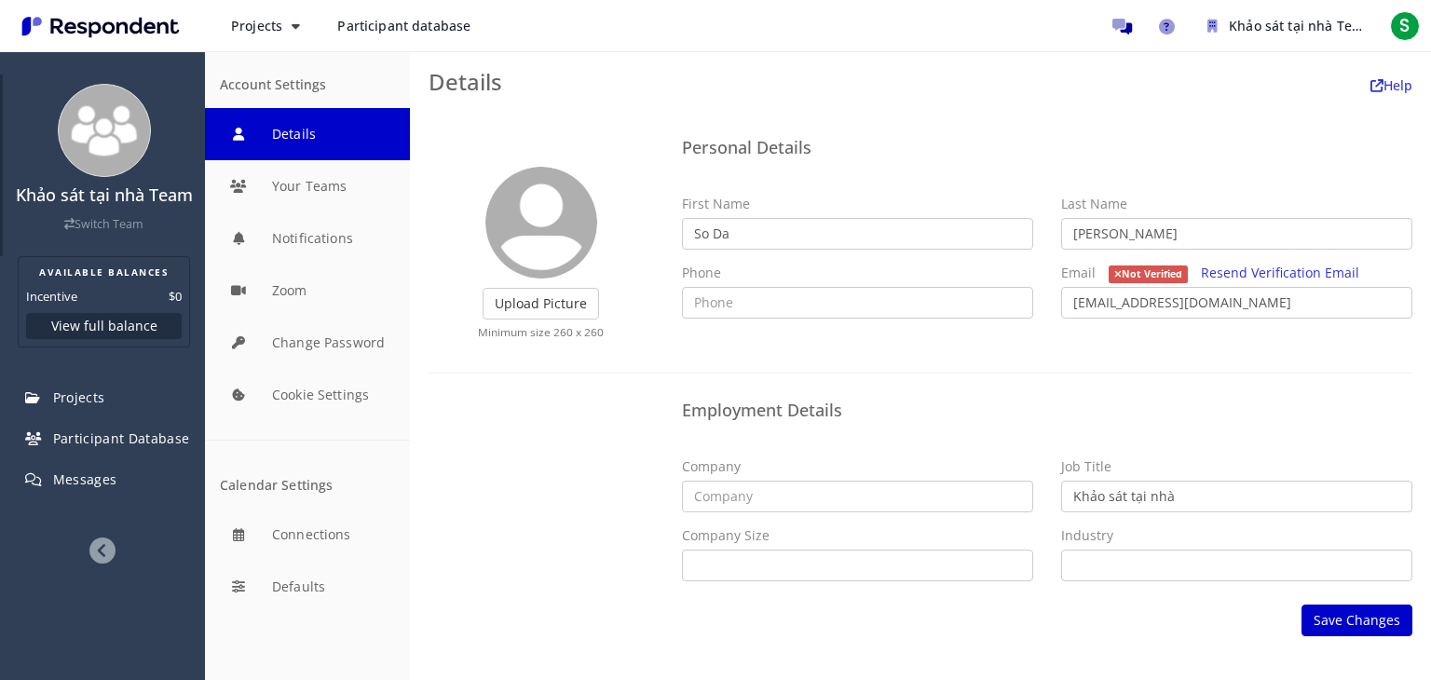
click at [97, 230] on link "Switch Team" at bounding box center [103, 224] width 79 height 16
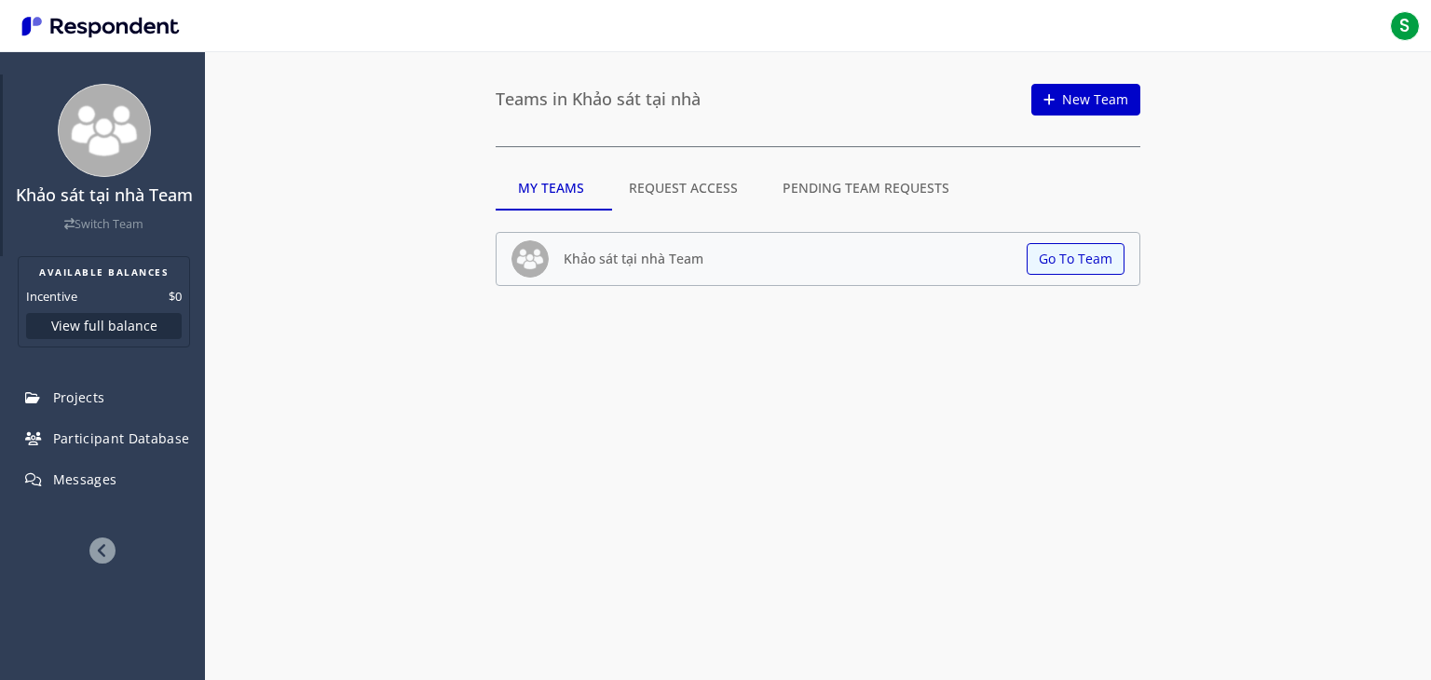
click at [88, 145] on img at bounding box center [104, 130] width 93 height 93
click at [71, 50] on div "S" at bounding box center [715, 26] width 1431 height 52
click at [102, 42] on div "S" at bounding box center [715, 26] width 1431 height 52
click at [134, 31] on img "Main navigation" at bounding box center [100, 26] width 171 height 31
click at [1409, 28] on span "S" at bounding box center [1405, 26] width 30 height 30
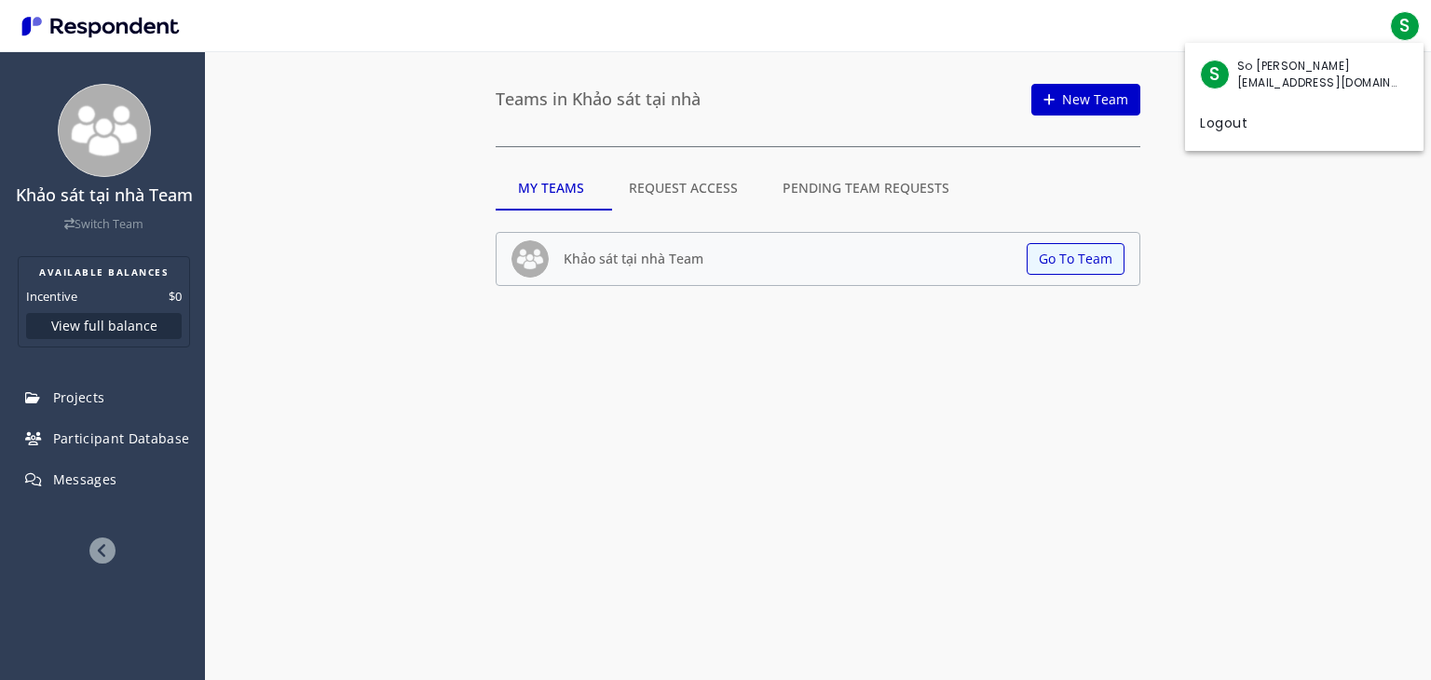
click at [1181, 72] on md-backdrop at bounding box center [715, 340] width 1431 height 680
click at [1252, 310] on app-page "Teams in Khảo sát tại nhà New Team My Teams Request Access Pending Team Request…" at bounding box center [818, 189] width 1226 height 277
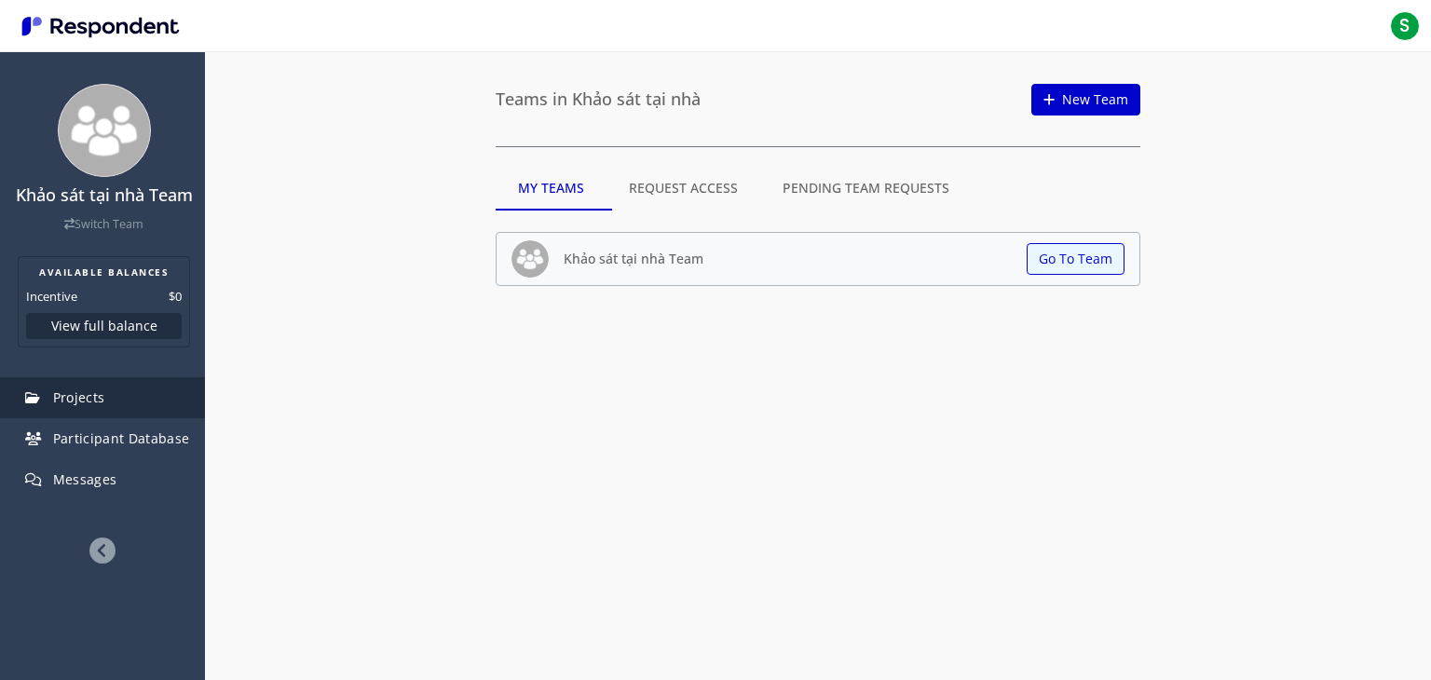
click at [50, 391] on link "Projects" at bounding box center [104, 397] width 202 height 41
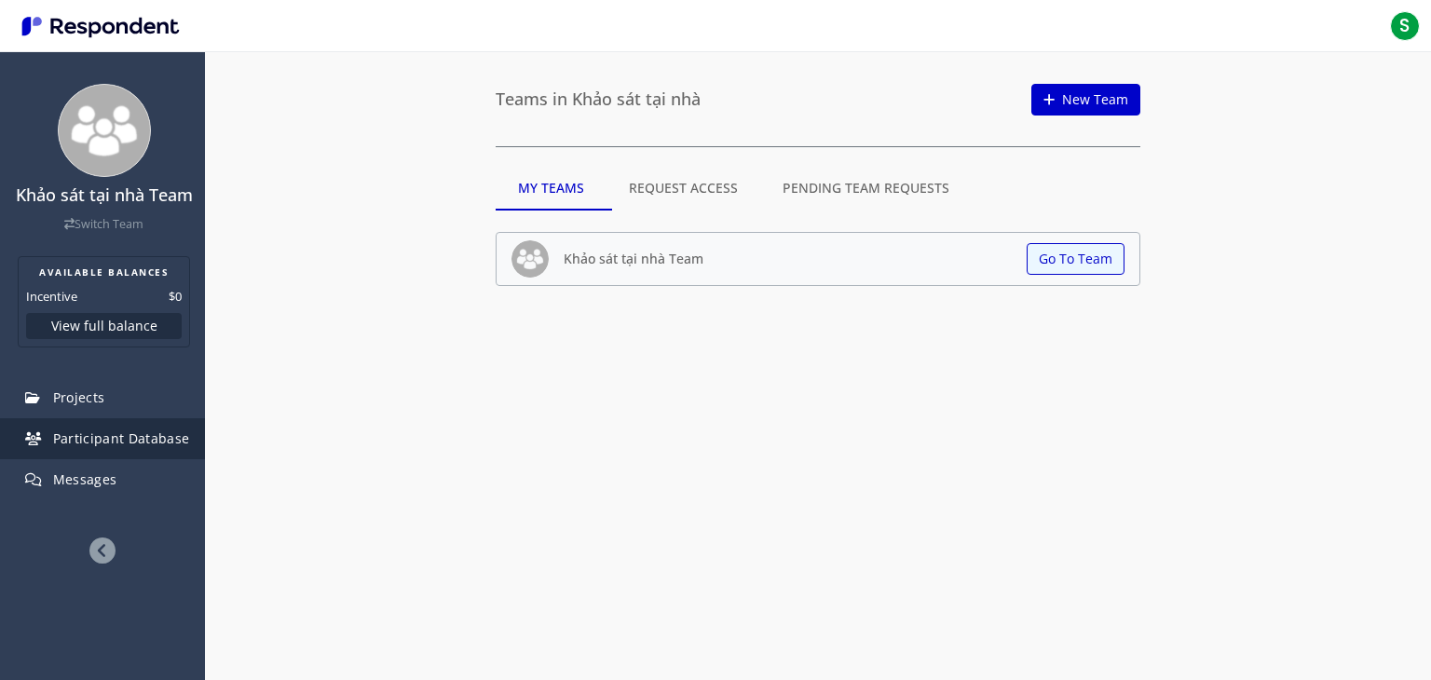
click at [116, 438] on span "Participant Database" at bounding box center [121, 438] width 137 height 18
click at [108, 544] on icon at bounding box center [102, 550] width 26 height 26
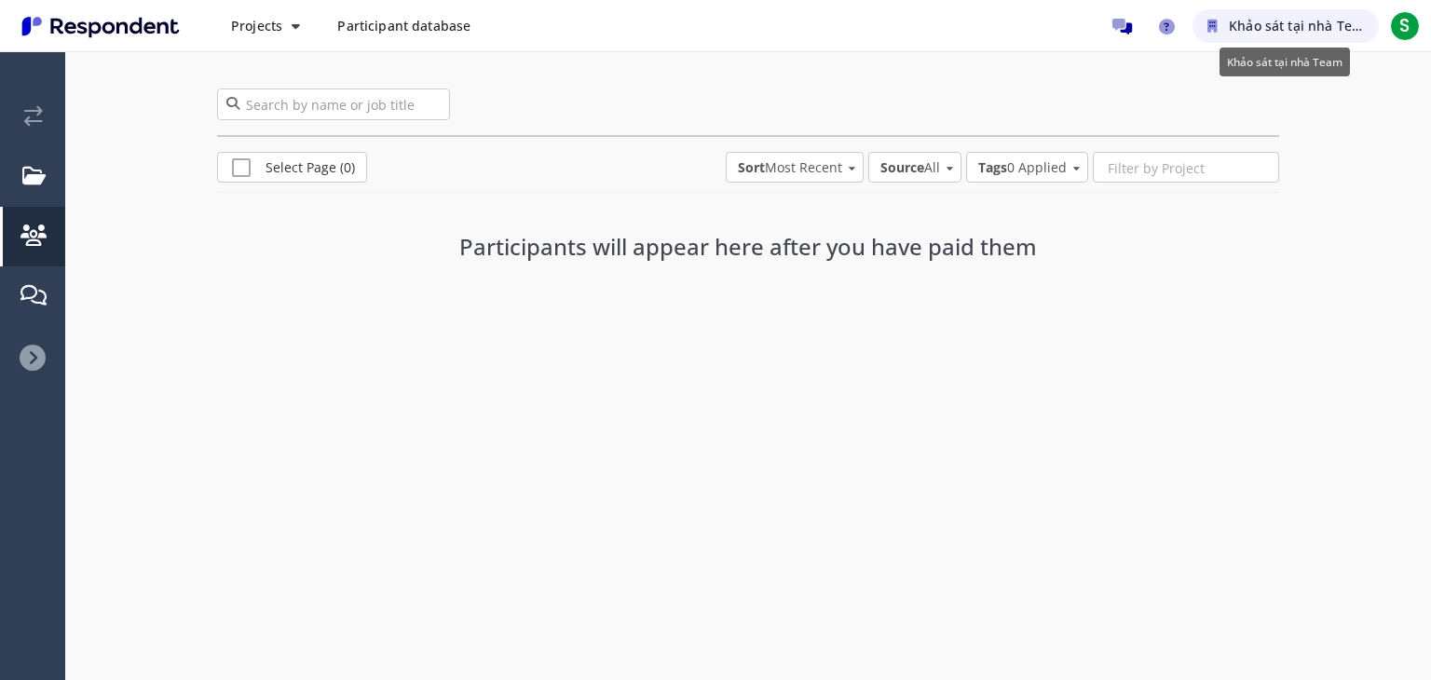
click at [1238, 31] on span "Khảo sát tại nhà Team" at bounding box center [1300, 26] width 143 height 18
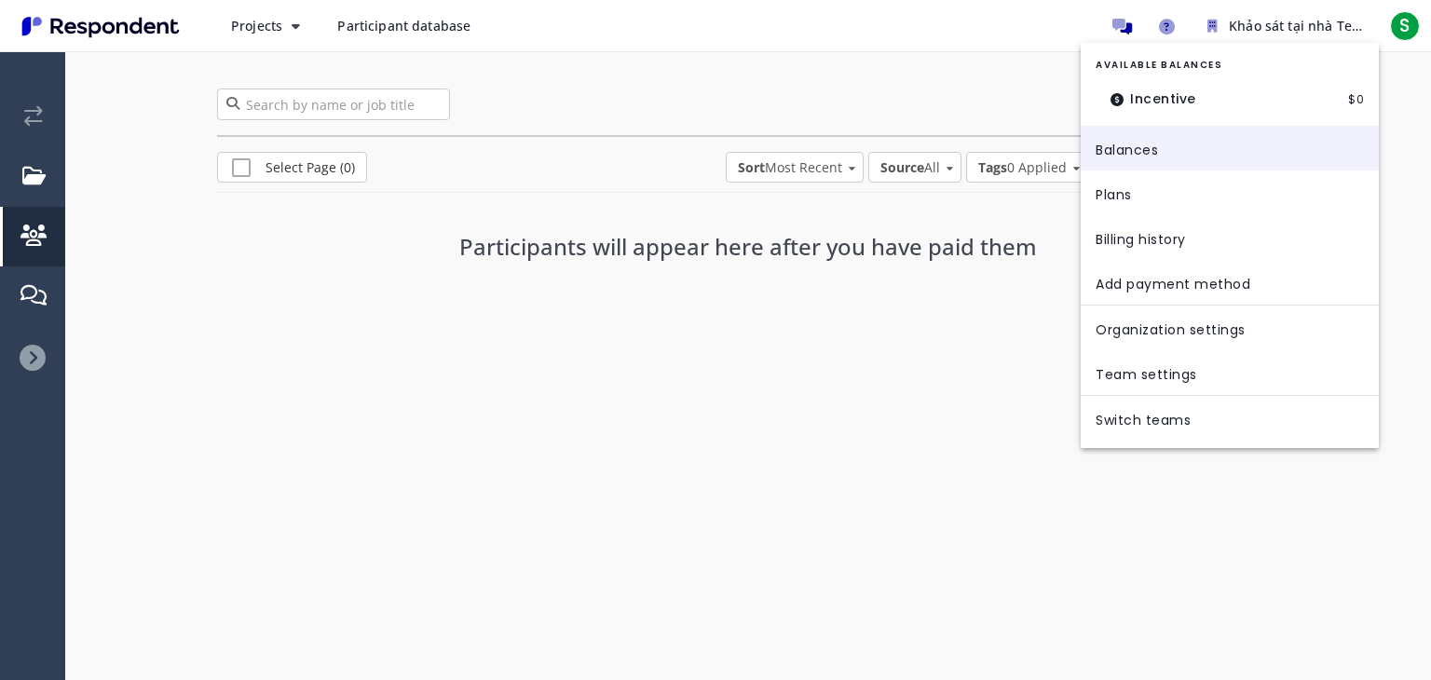
click at [1129, 156] on link "Balances" at bounding box center [1230, 148] width 298 height 45
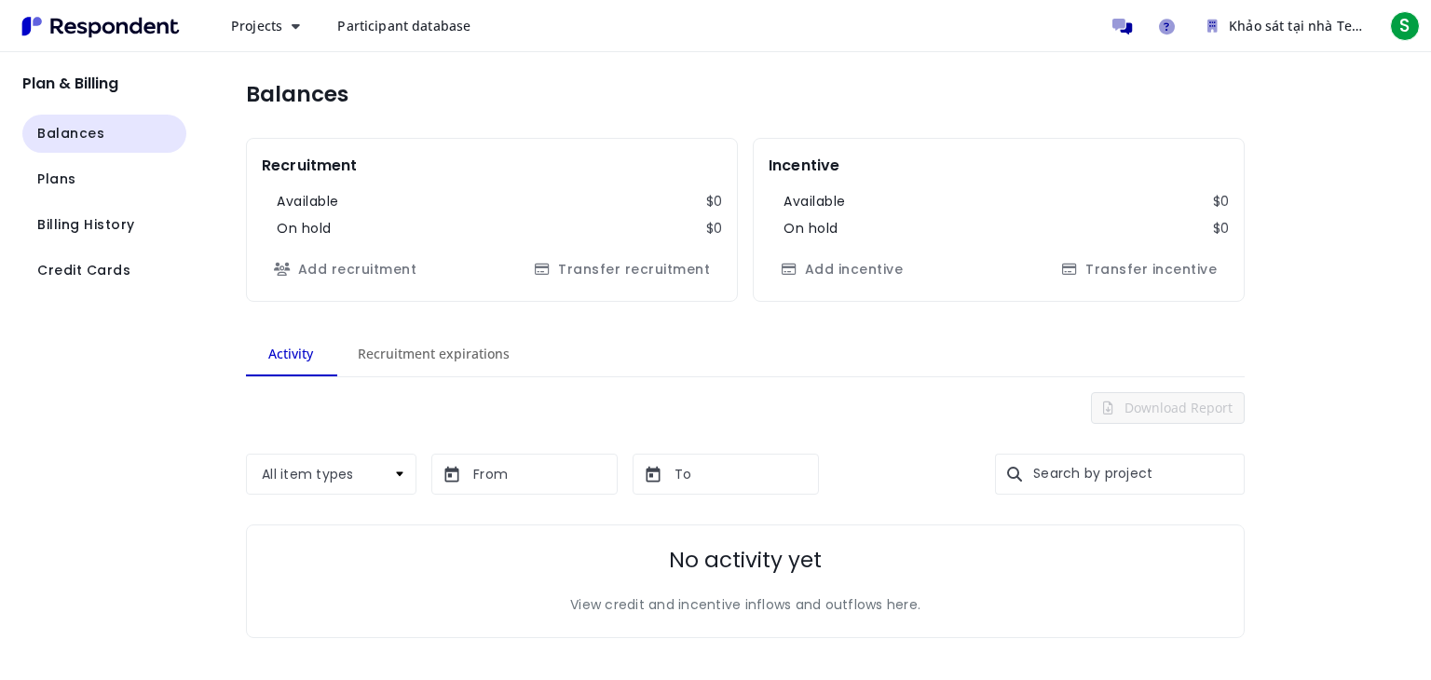
click at [1430, 143] on app-page "Balances Recruitment Available $0 On hold $0 Add recruitment Transfer recruitme…" at bounding box center [808, 367] width 1244 height 631
click at [84, 165] on button "Plans" at bounding box center [104, 179] width 164 height 38
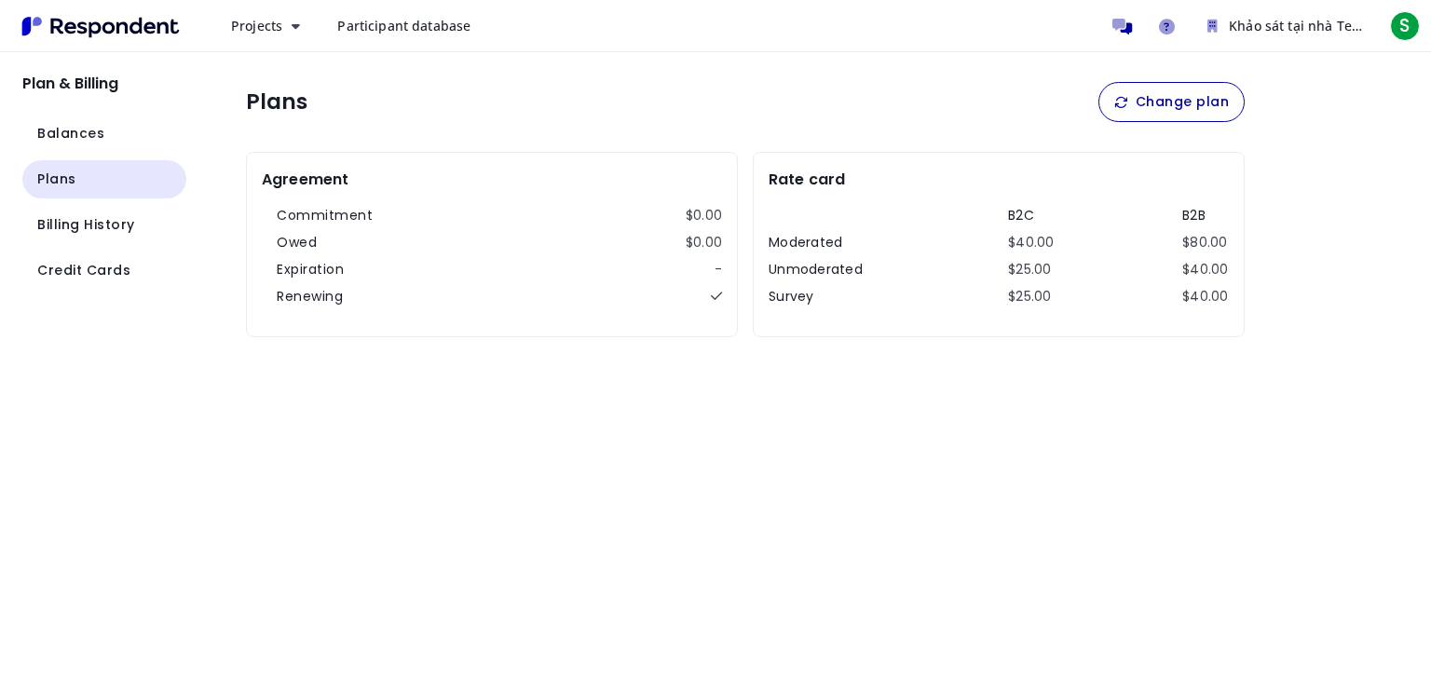
click at [712, 300] on icon at bounding box center [716, 296] width 11 height 13
click at [712, 295] on icon at bounding box center [716, 296] width 11 height 13
click at [1192, 103] on button "Change plan" at bounding box center [1171, 102] width 146 height 40
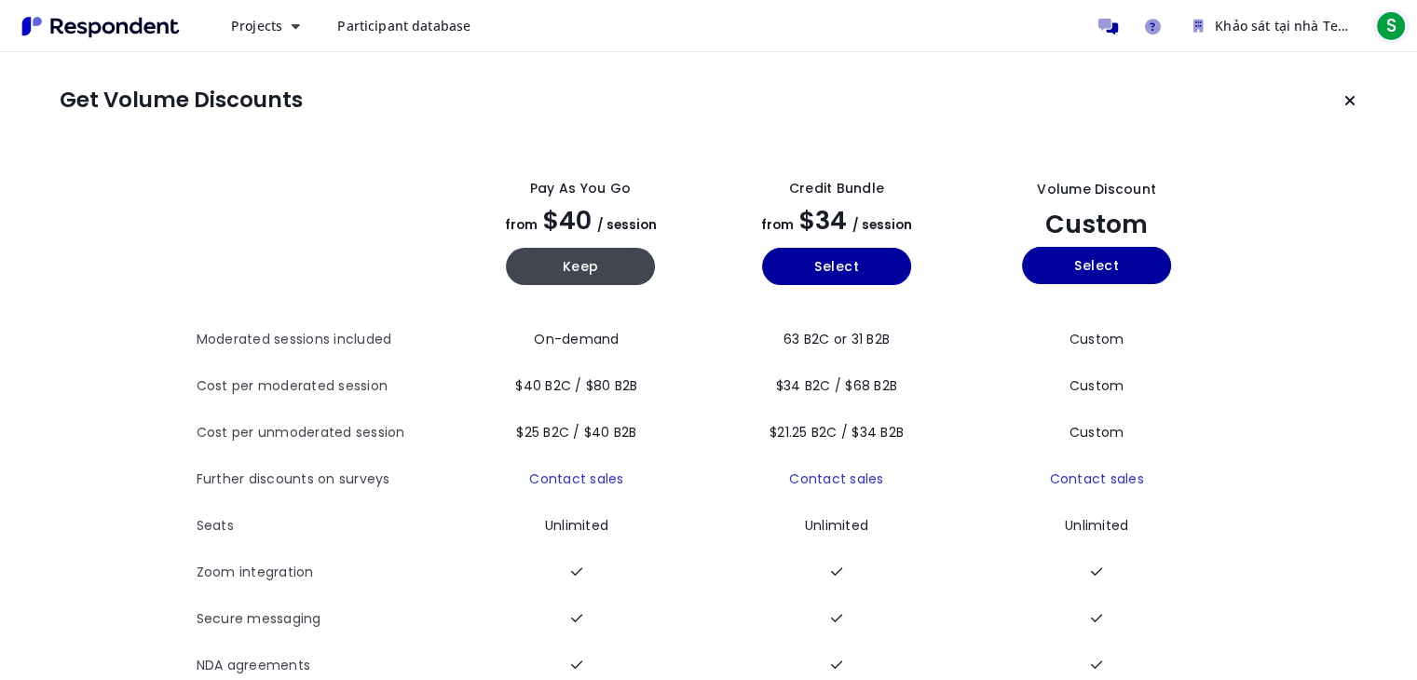
click at [1390, 18] on span "S" at bounding box center [1391, 26] width 30 height 30
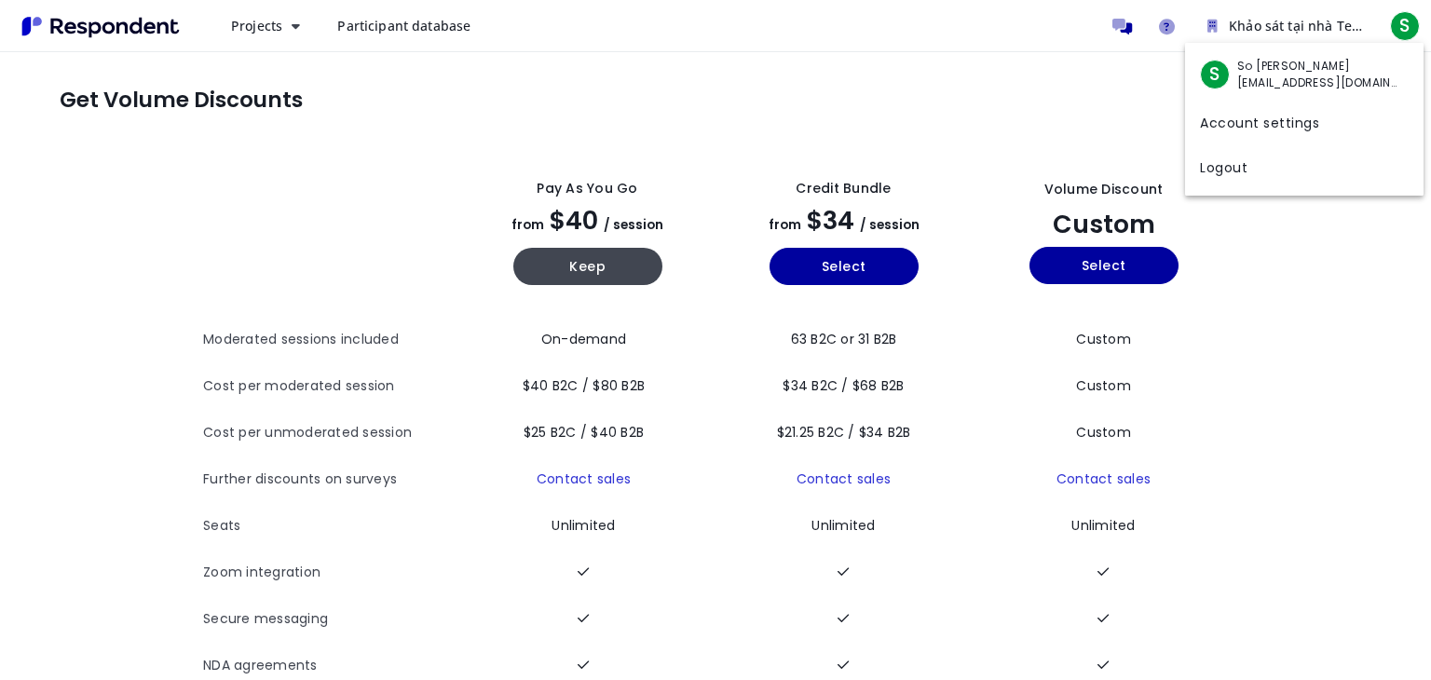
click at [1099, 62] on md-backdrop at bounding box center [715, 339] width 1431 height 679
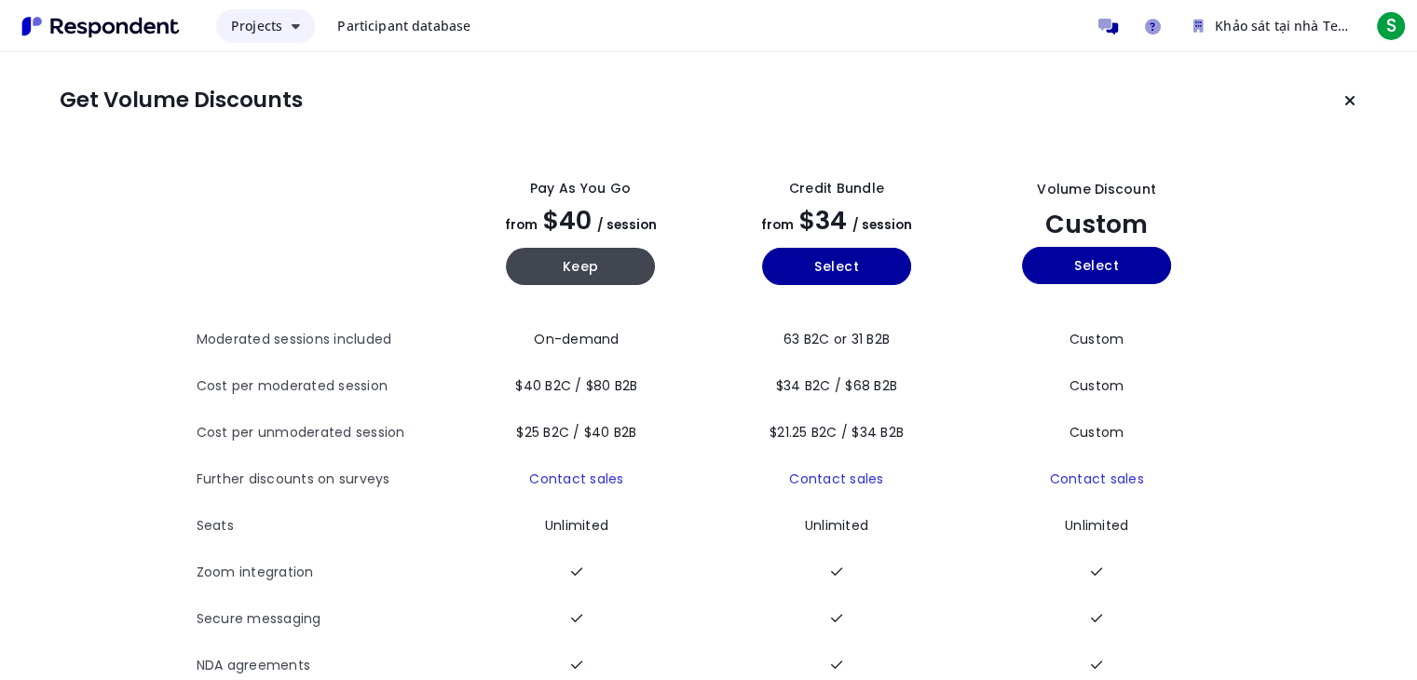
click at [287, 31] on button "Projects" at bounding box center [265, 26] width 99 height 34
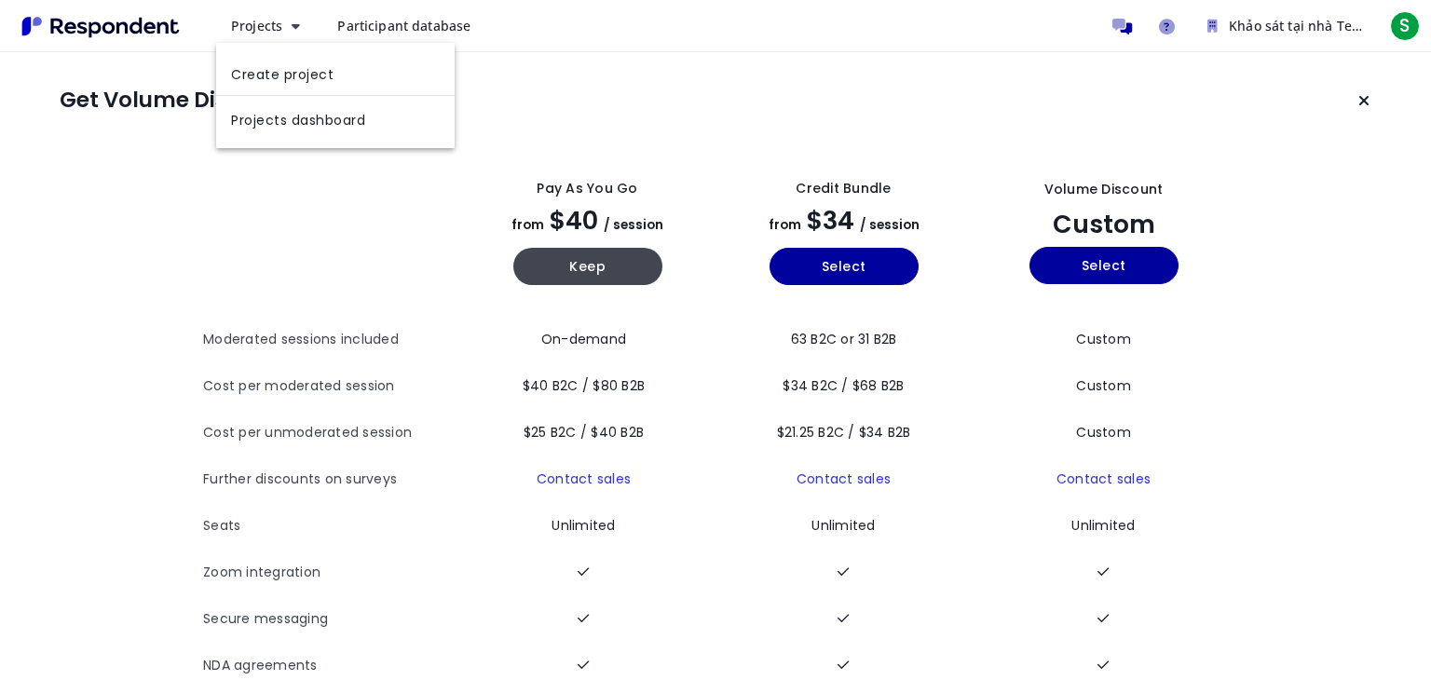
click at [159, 208] on md-backdrop at bounding box center [715, 339] width 1431 height 679
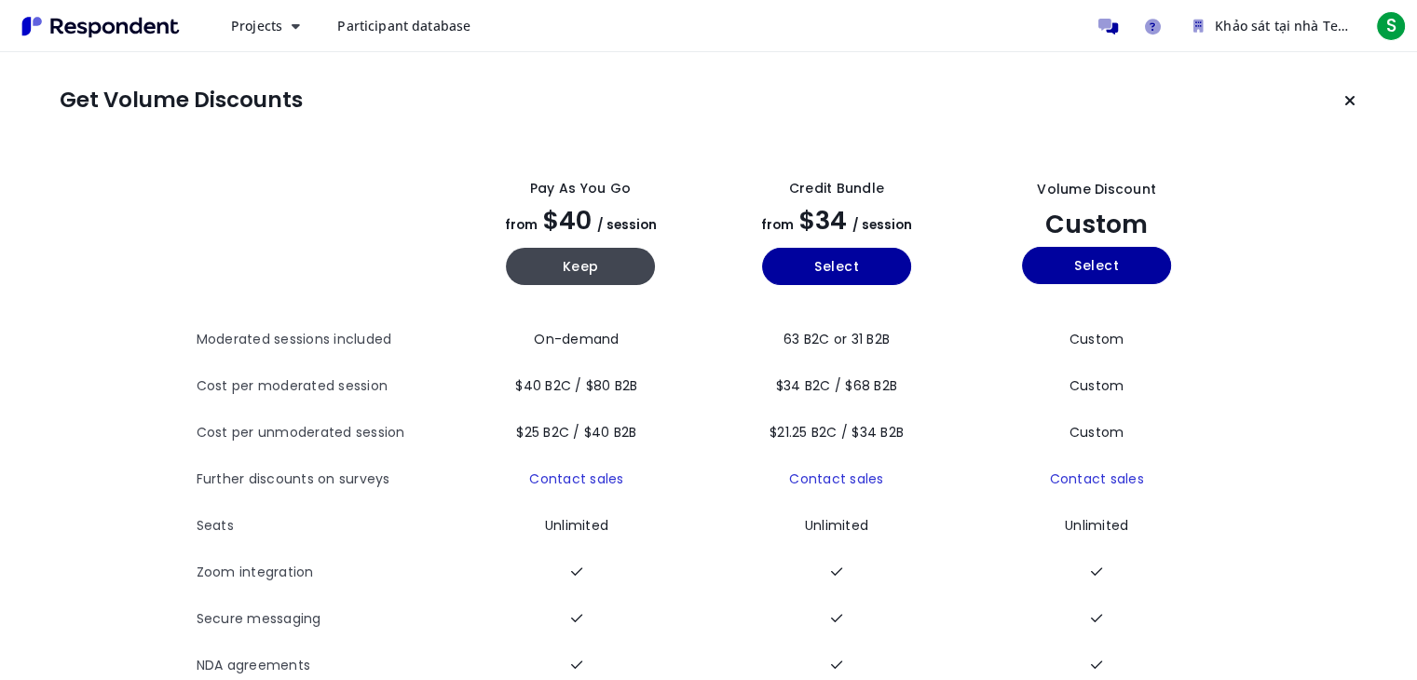
click at [101, 34] on img "Main navigation" at bounding box center [100, 26] width 171 height 31
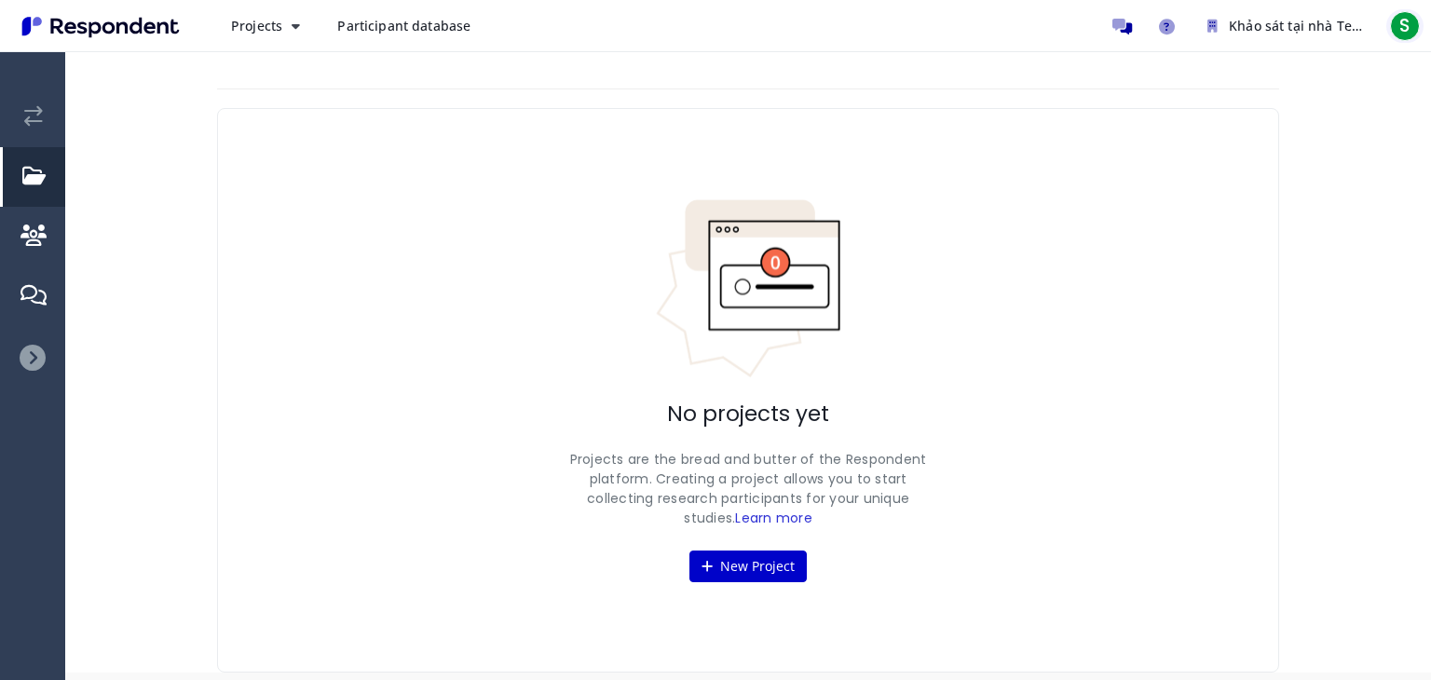
click at [1400, 22] on span "S" at bounding box center [1405, 26] width 30 height 30
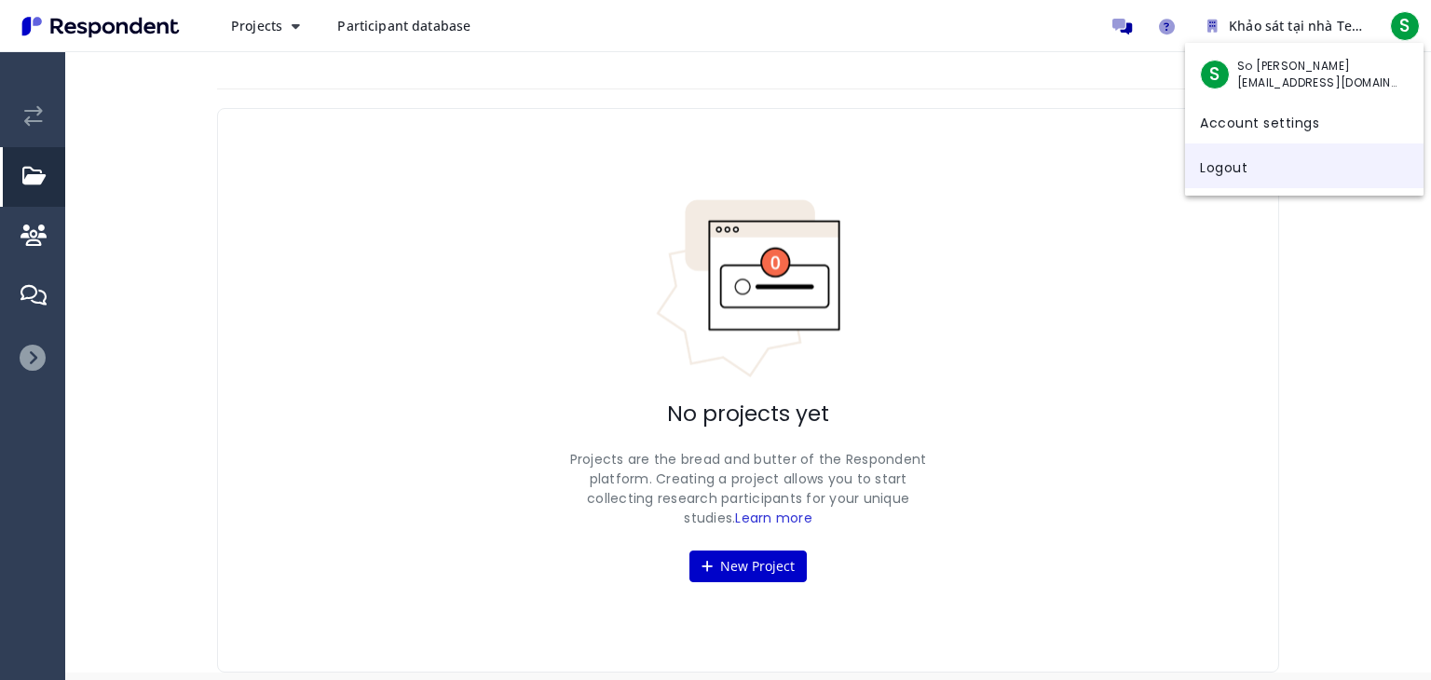
click at [1212, 176] on link "Logout" at bounding box center [1304, 165] width 238 height 45
